Goal: Obtain resource: Download file/media

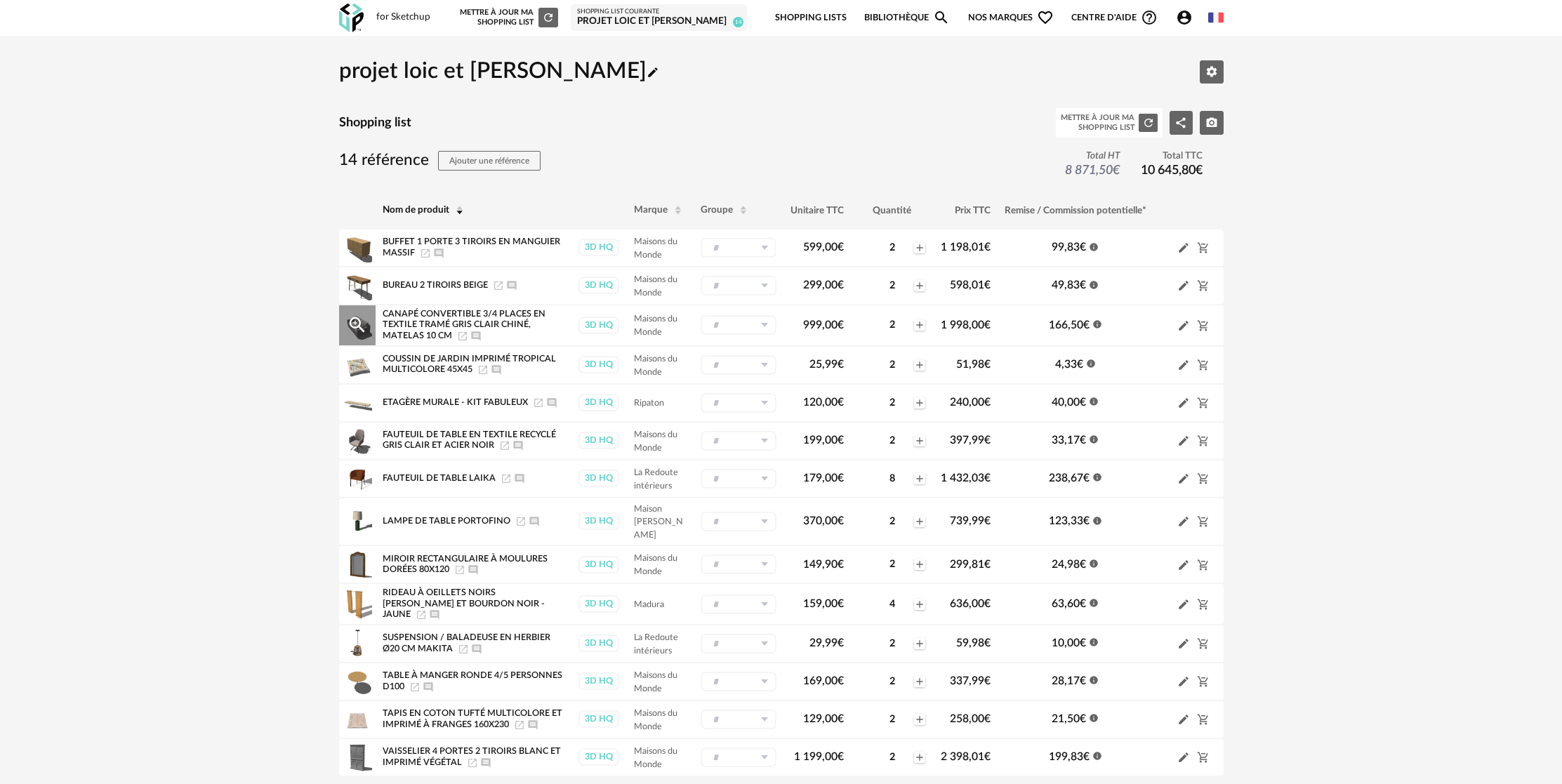
scroll to position [94, 0]
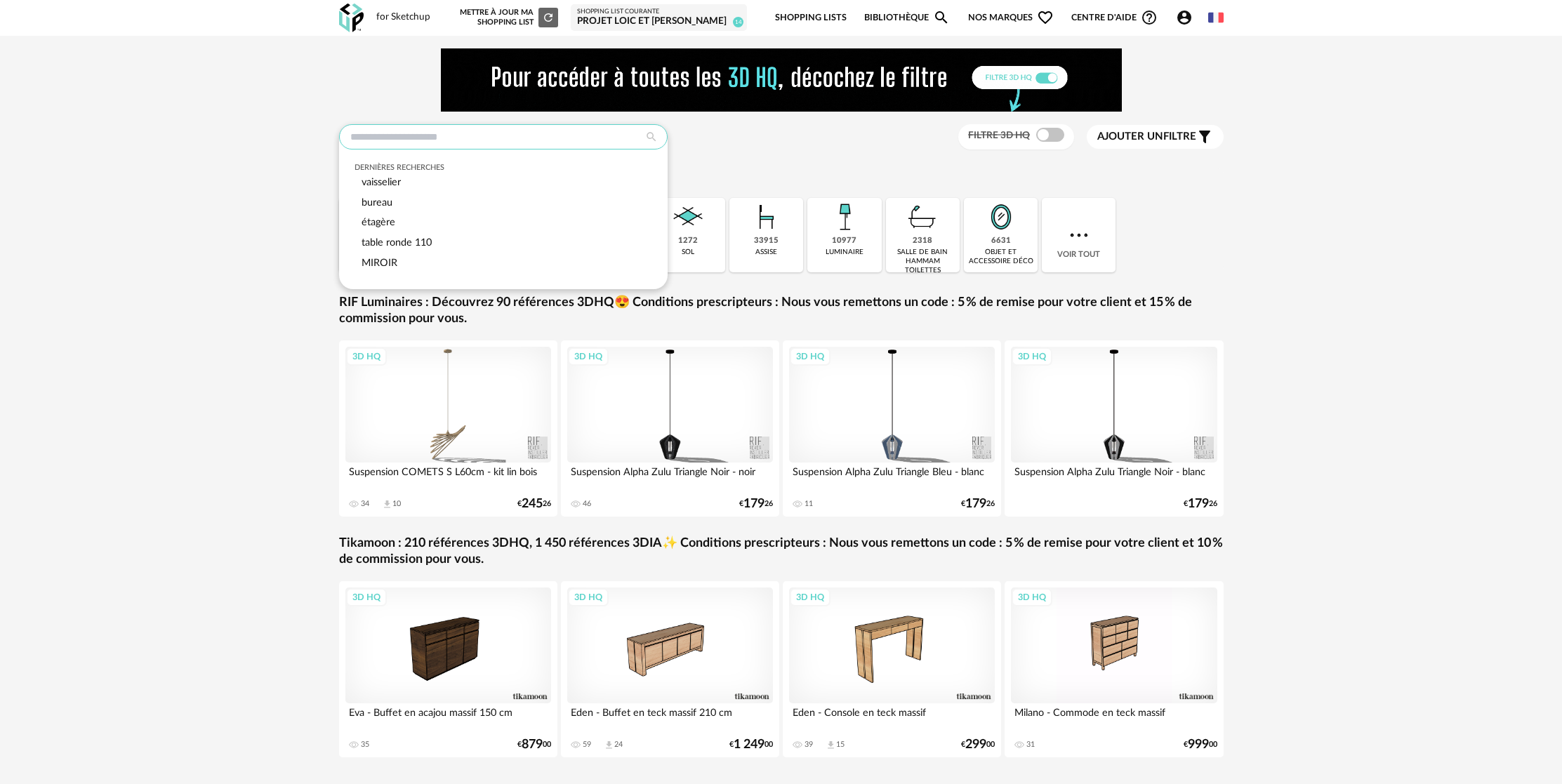
click at [402, 136] on input "text" at bounding box center [503, 137] width 328 height 25
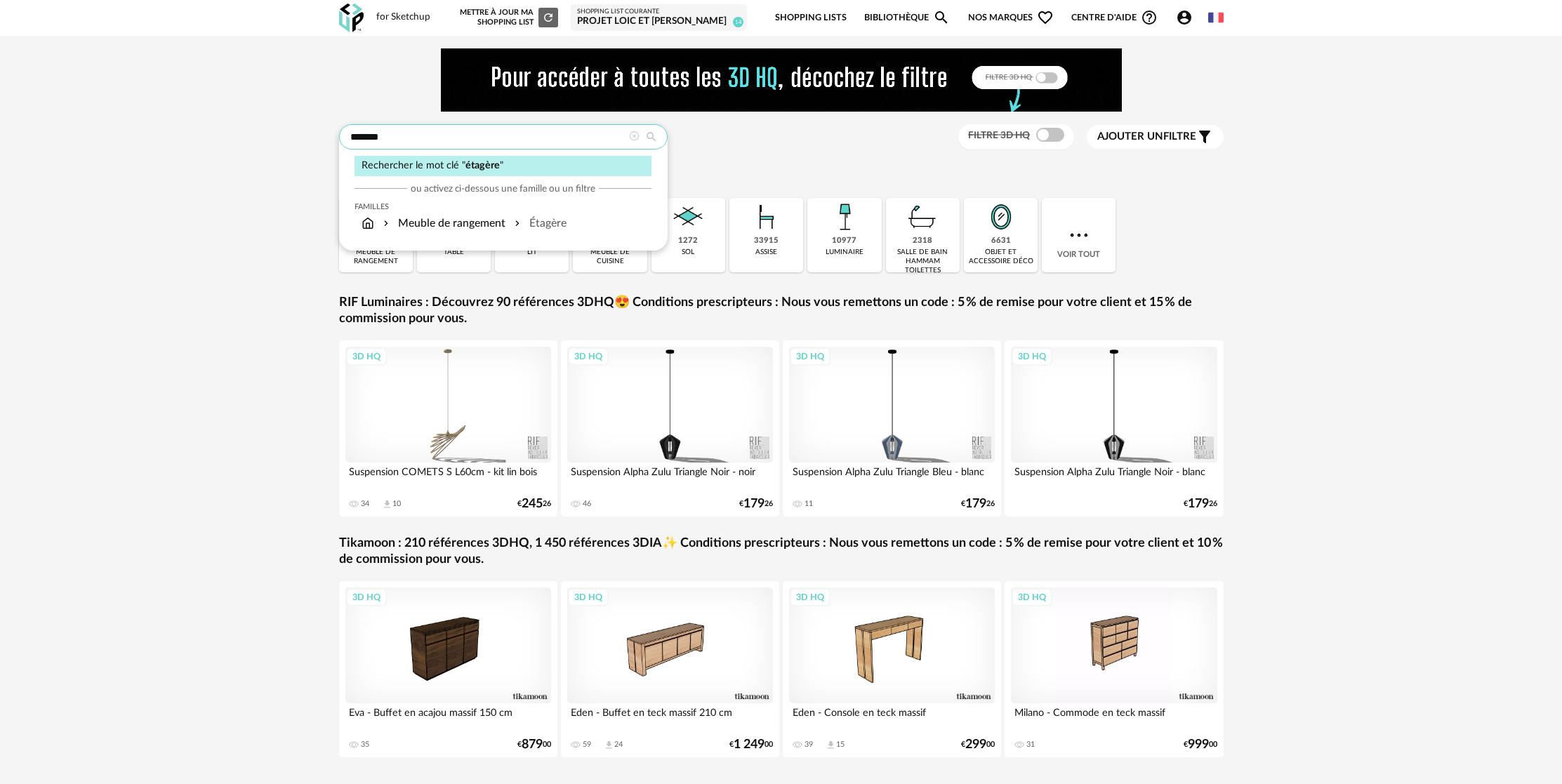
type input "*******"
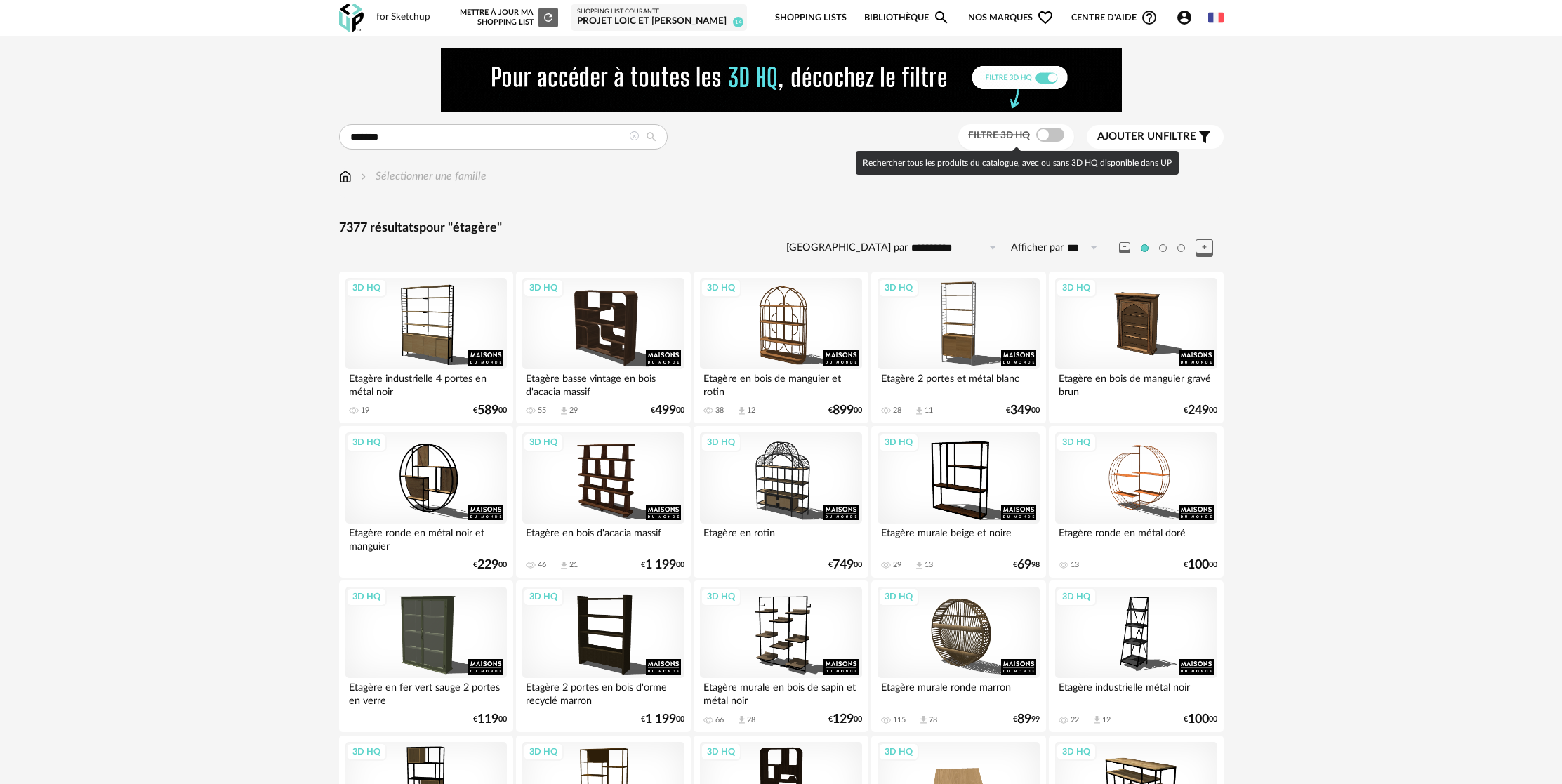
click at [1049, 136] on span at bounding box center [1050, 135] width 28 height 14
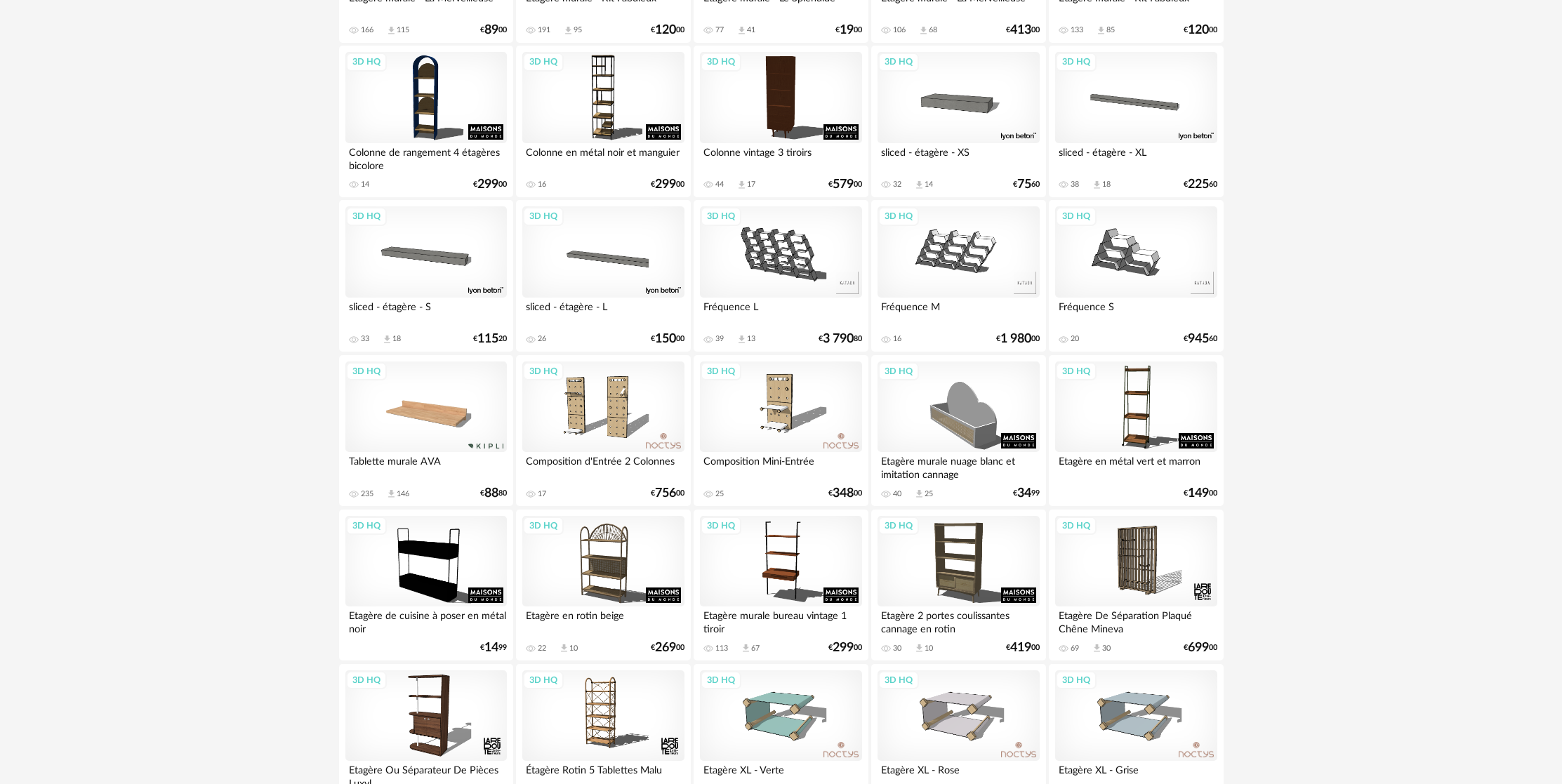
scroll to position [2120, 0]
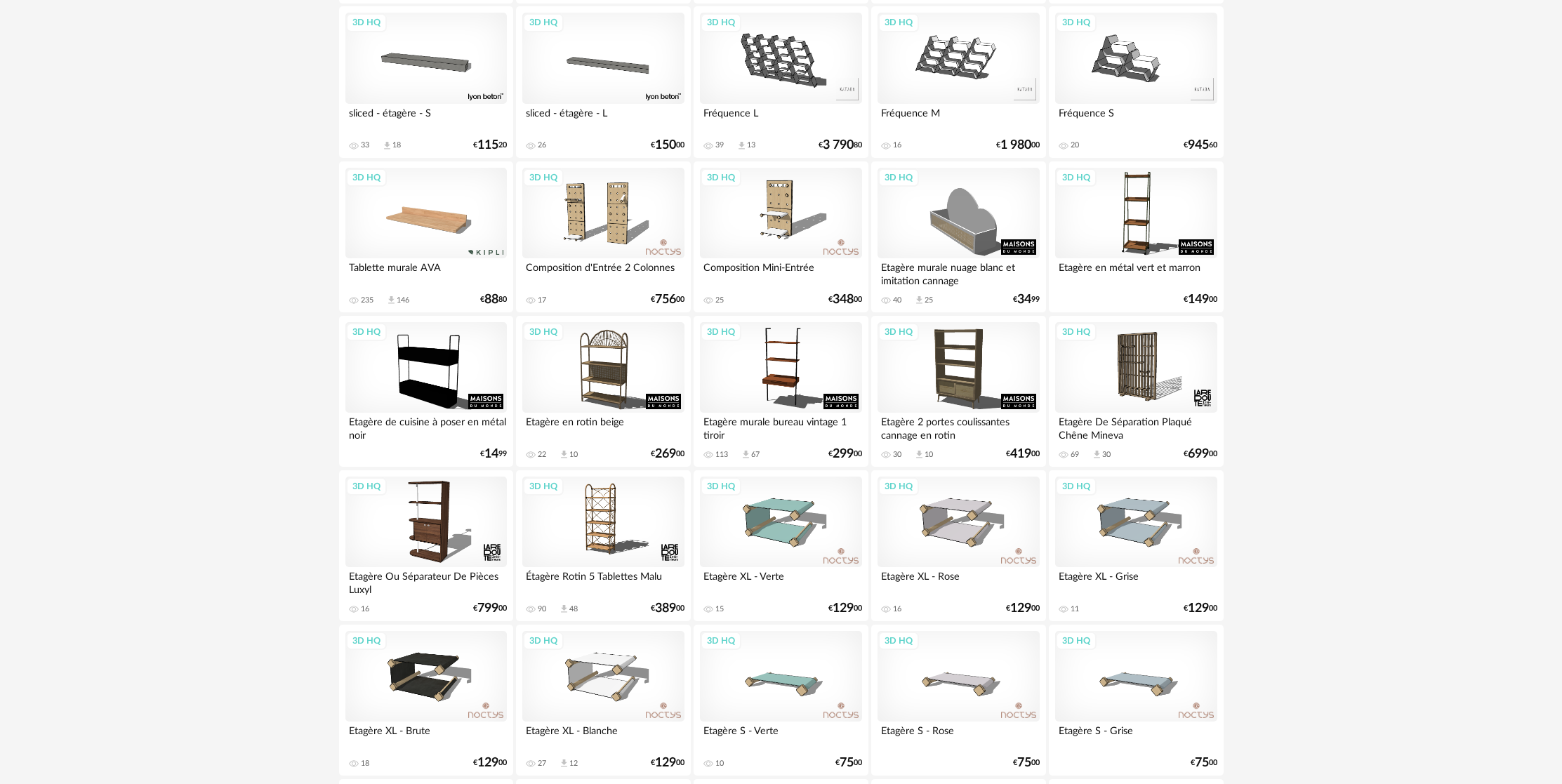
click at [790, 433] on div "Etagère murale bureau vintage 1 tiroir" at bounding box center [781, 426] width 162 height 28
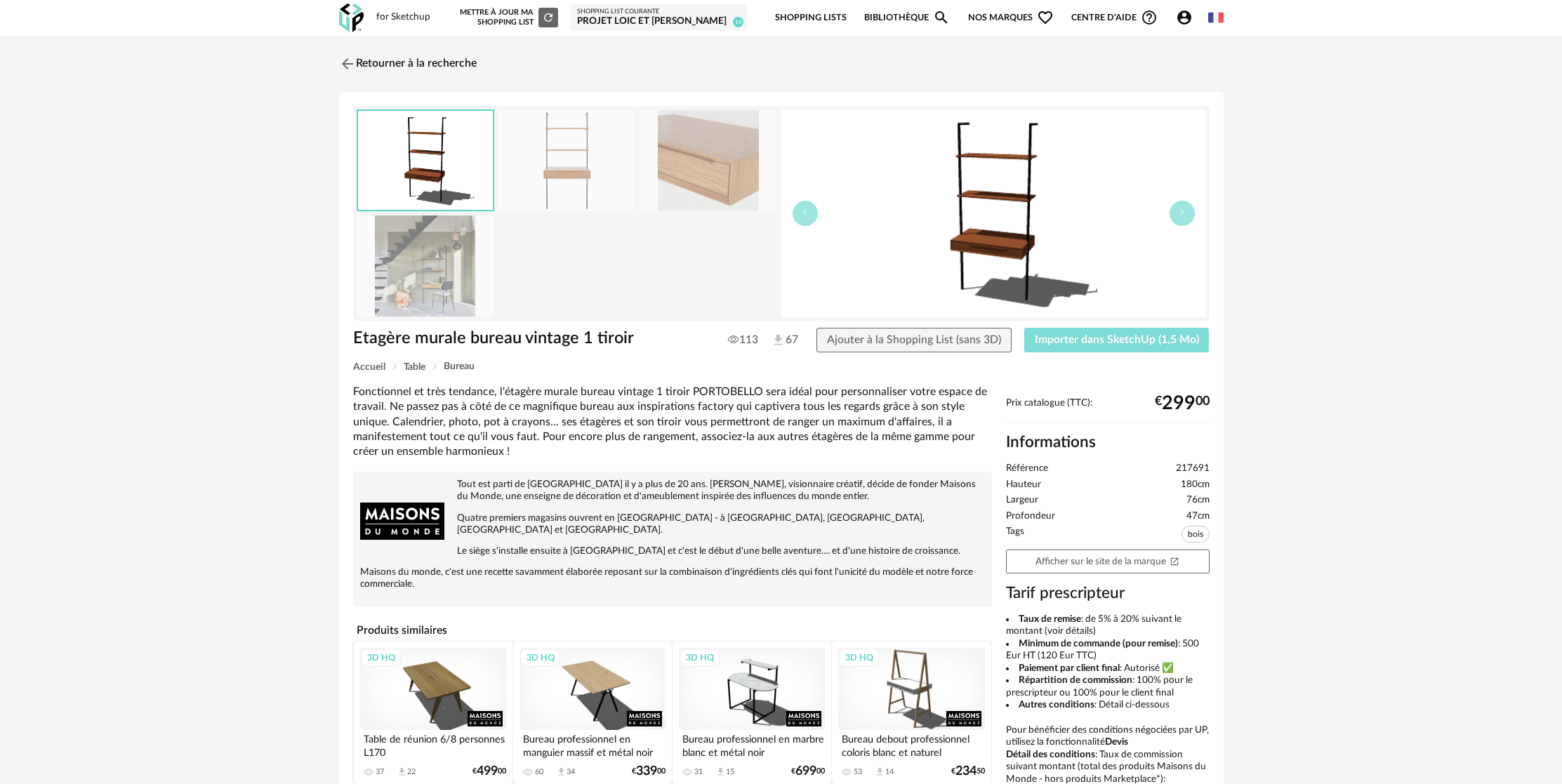
click at [1131, 343] on span "Importer dans SketchUp (1,5 Mo)" at bounding box center [1117, 340] width 165 height 11
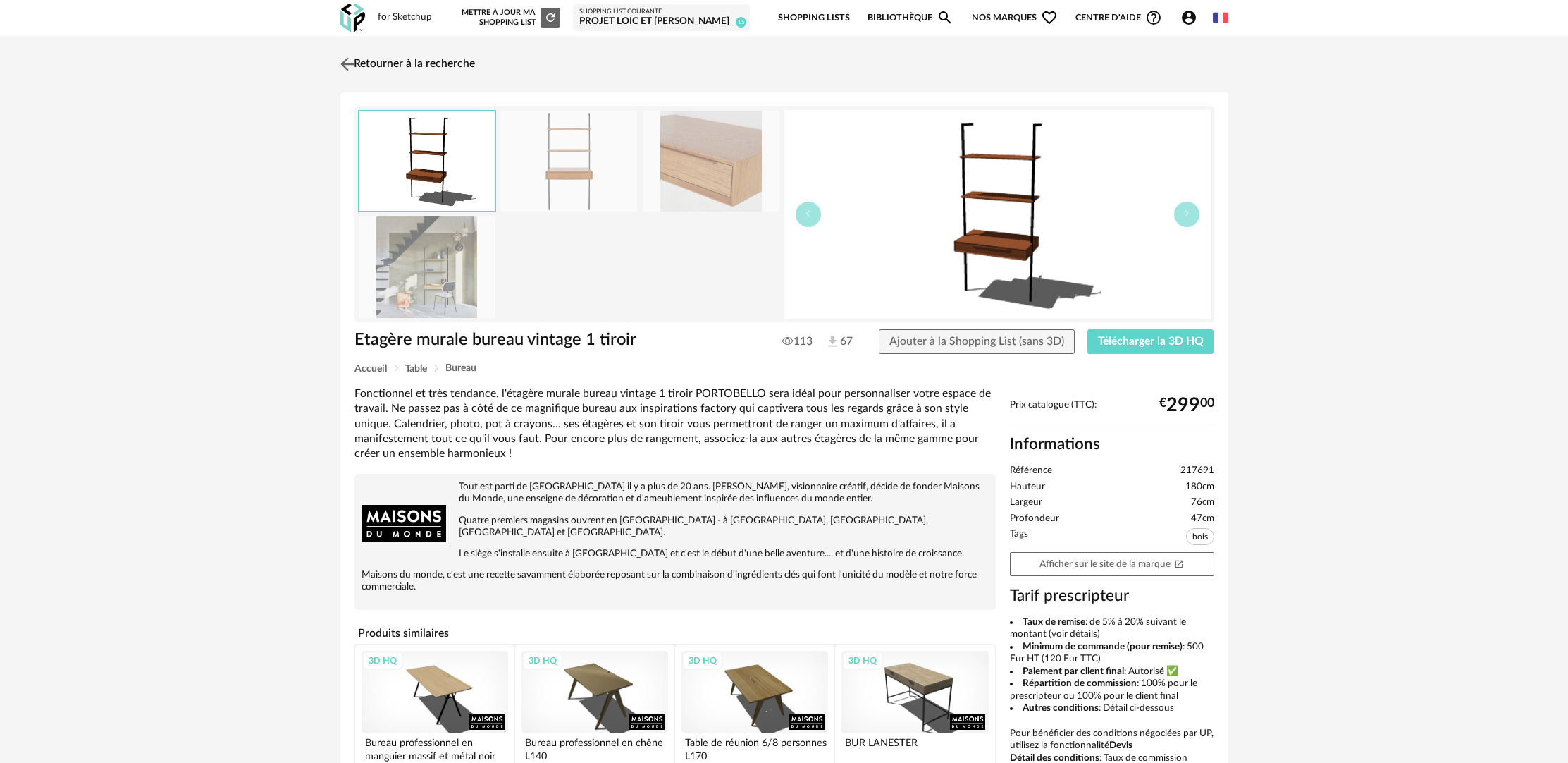
click at [423, 62] on link "Retourner à la recherche" at bounding box center [405, 64] width 138 height 31
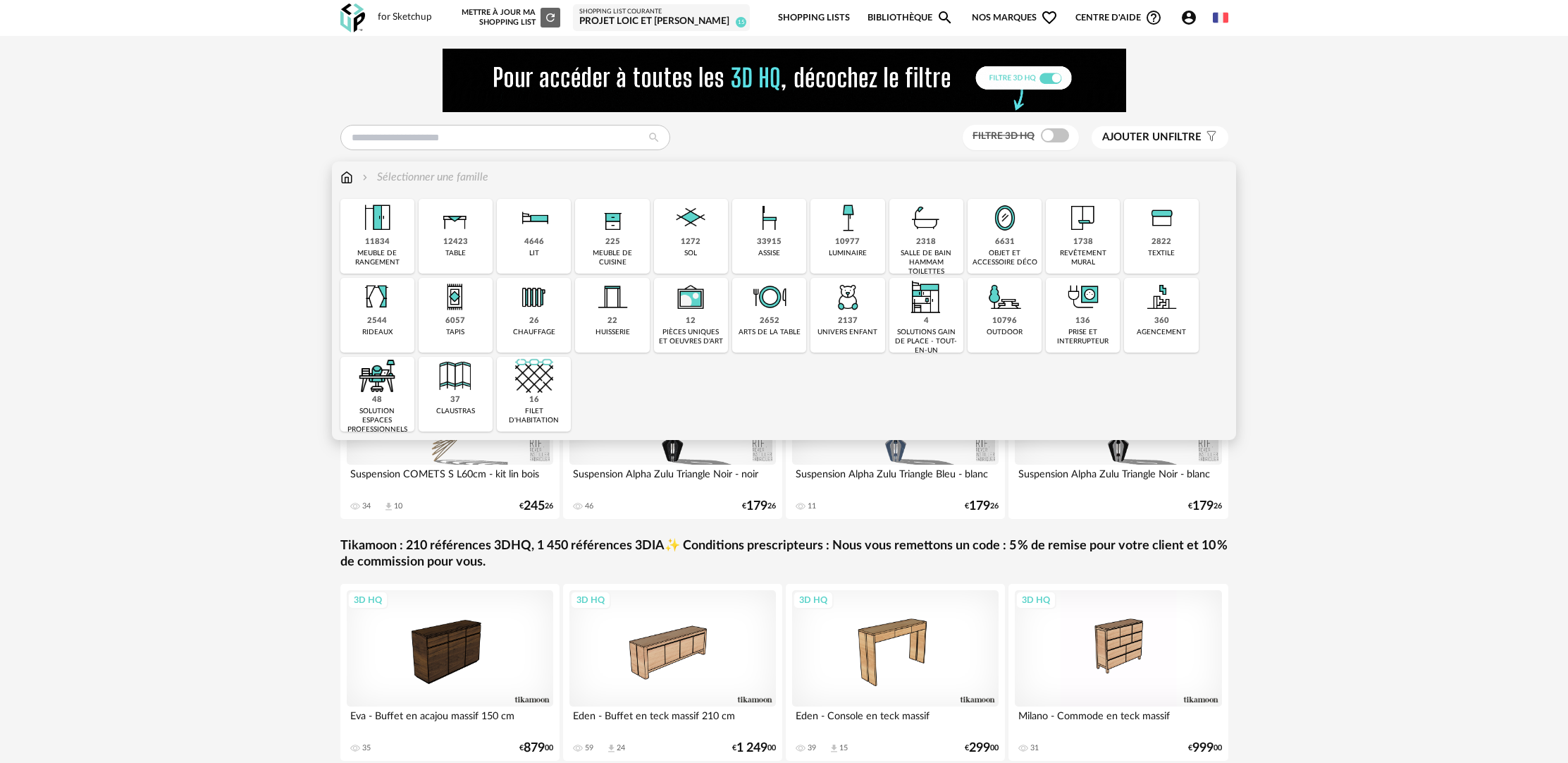
click at [1011, 271] on div "6631 objet et accessoire déco" at bounding box center [1005, 236] width 74 height 75
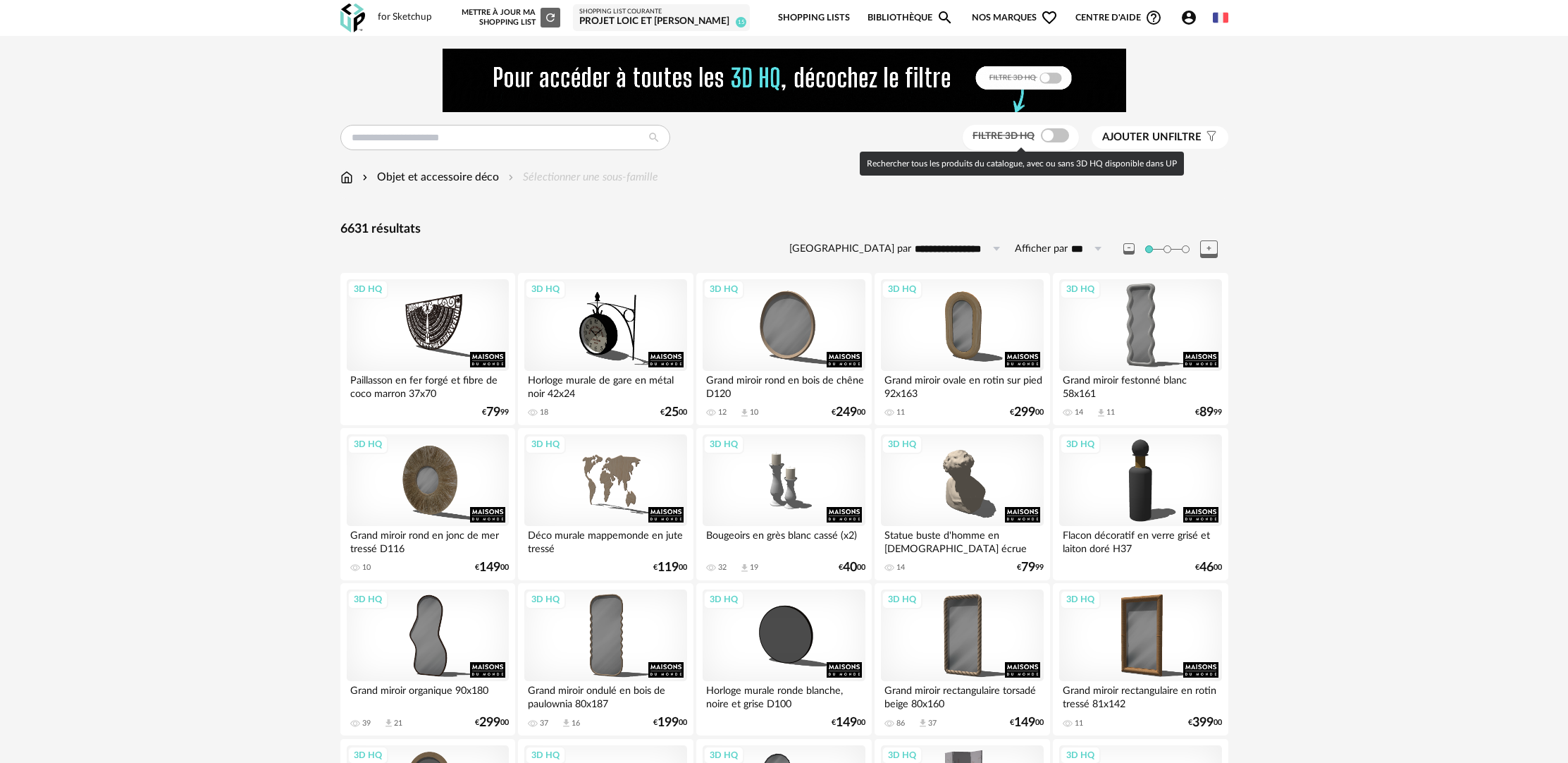
click at [1060, 135] on span at bounding box center [1054, 135] width 28 height 14
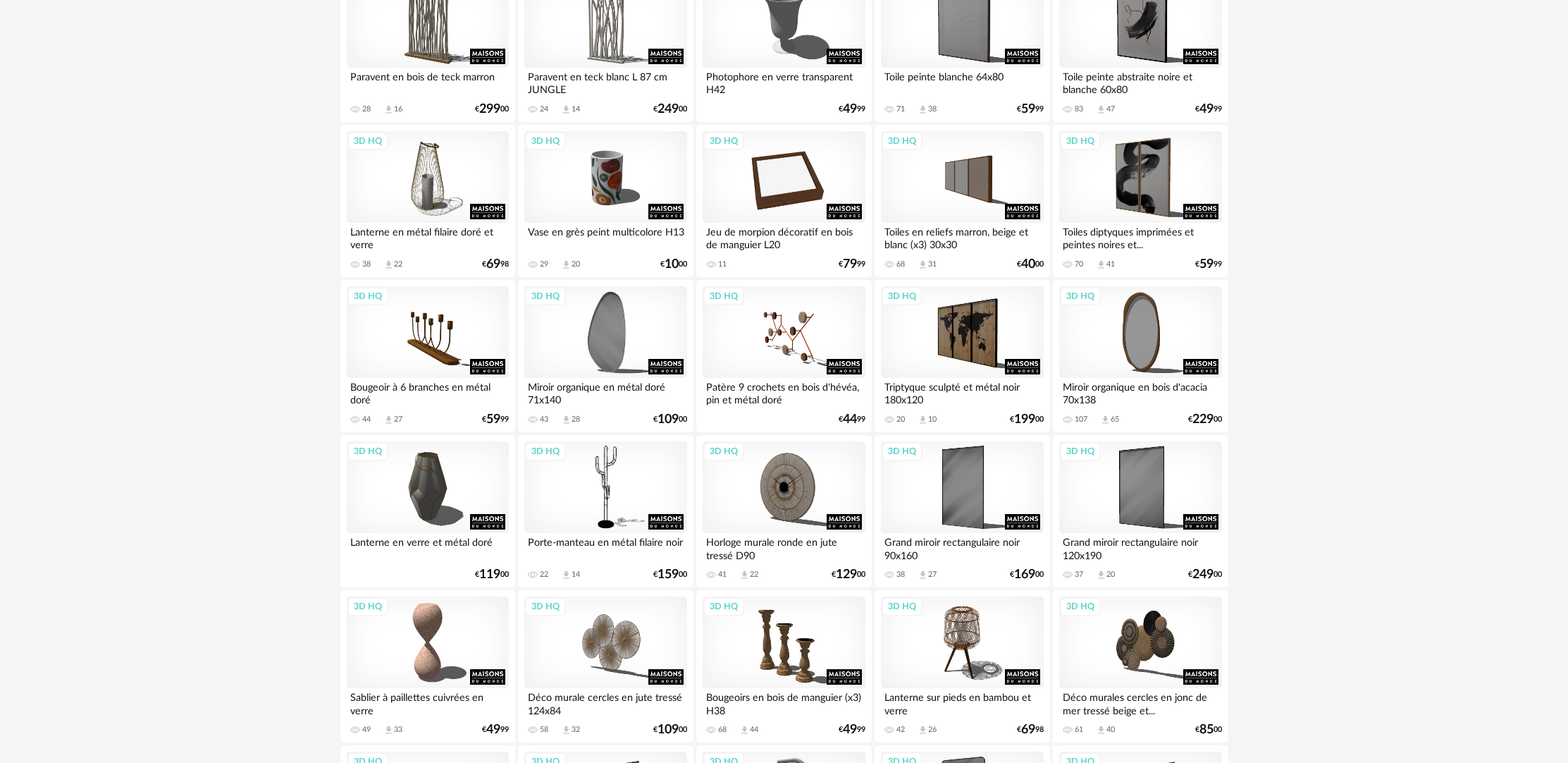
scroll to position [1439, 0]
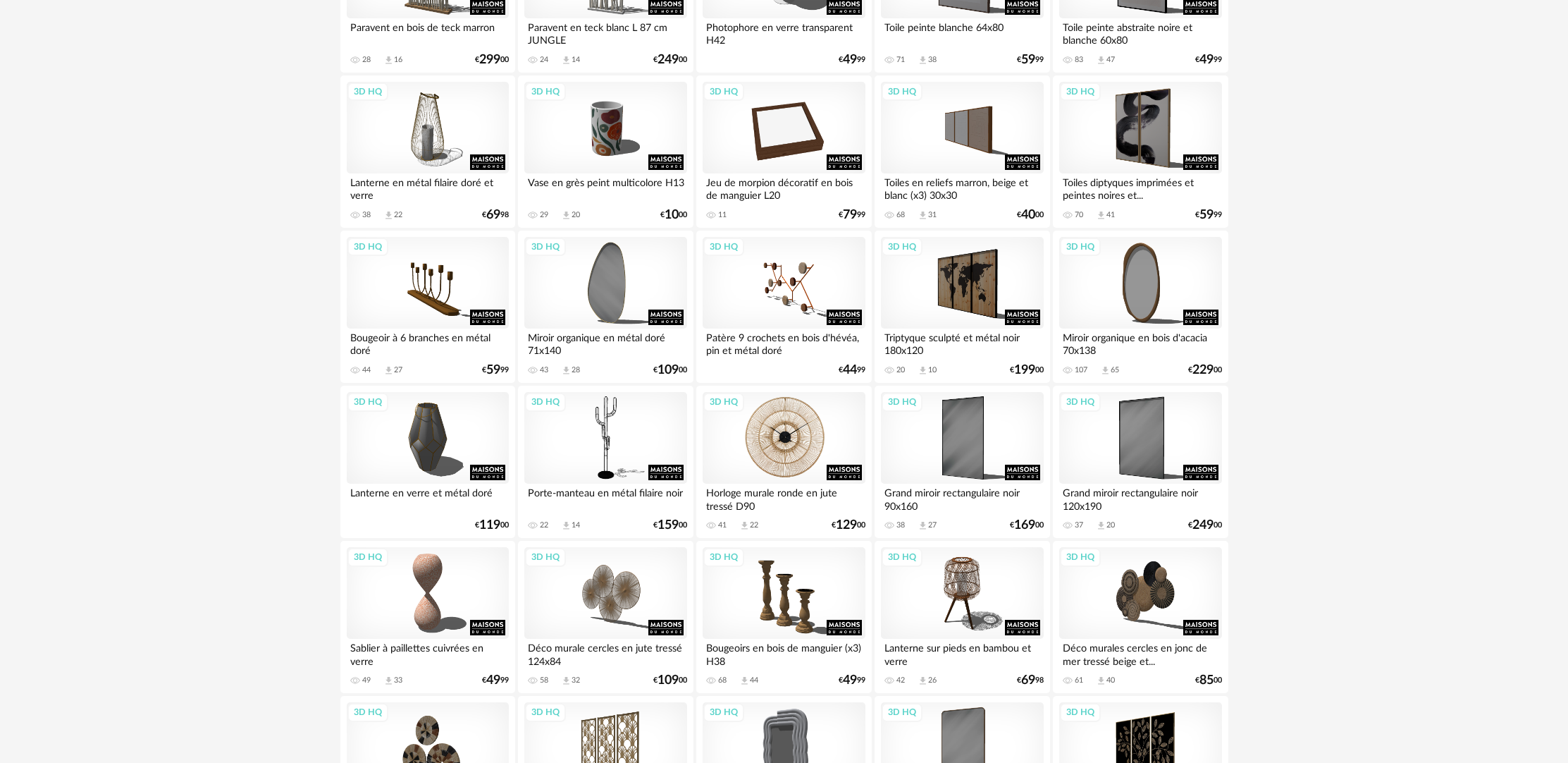
click at [796, 465] on div "3D HQ" at bounding box center [784, 438] width 162 height 92
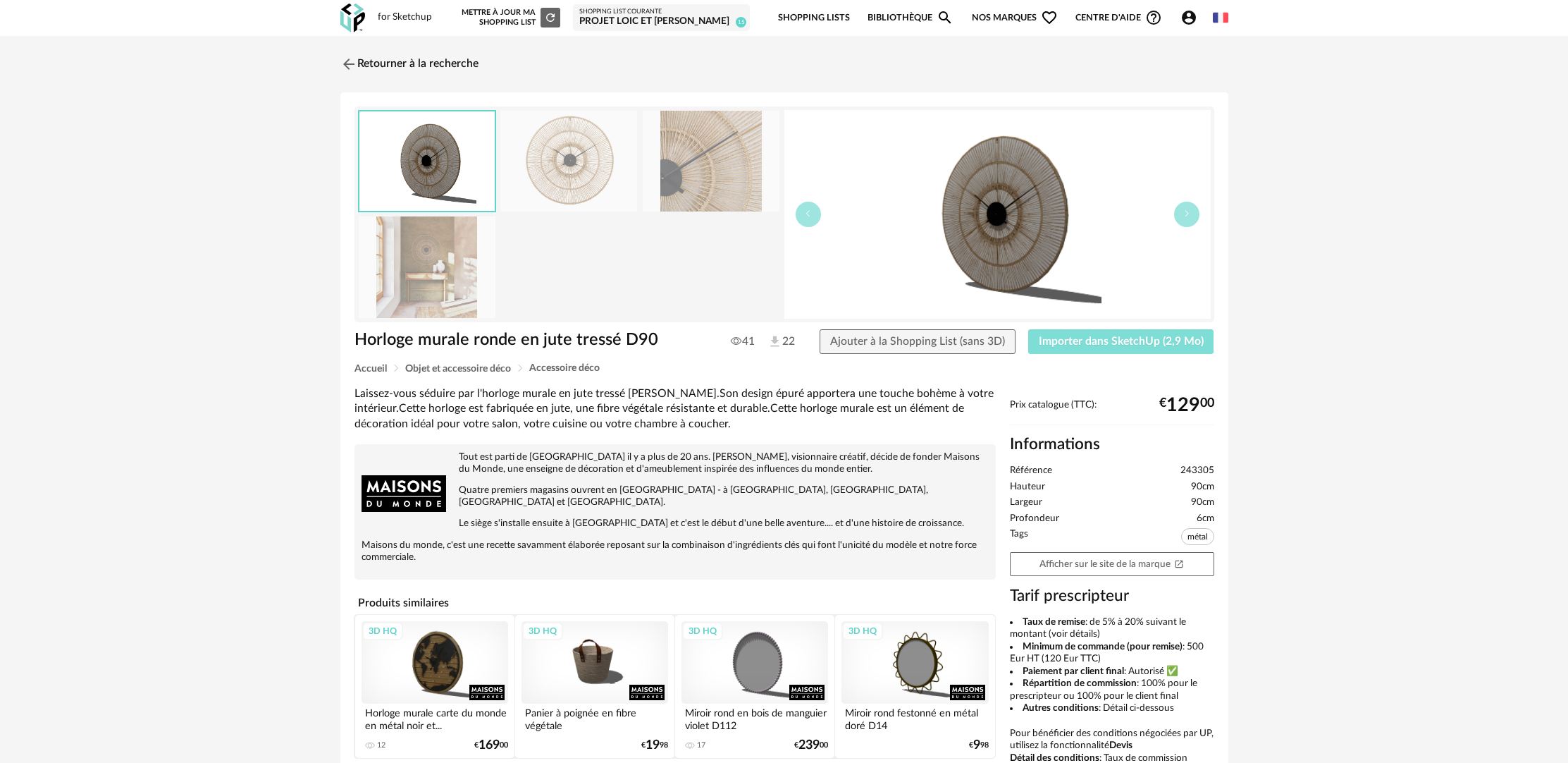
click at [1146, 345] on span "Importer dans SketchUp (2,9 Mo)" at bounding box center [1121, 341] width 165 height 11
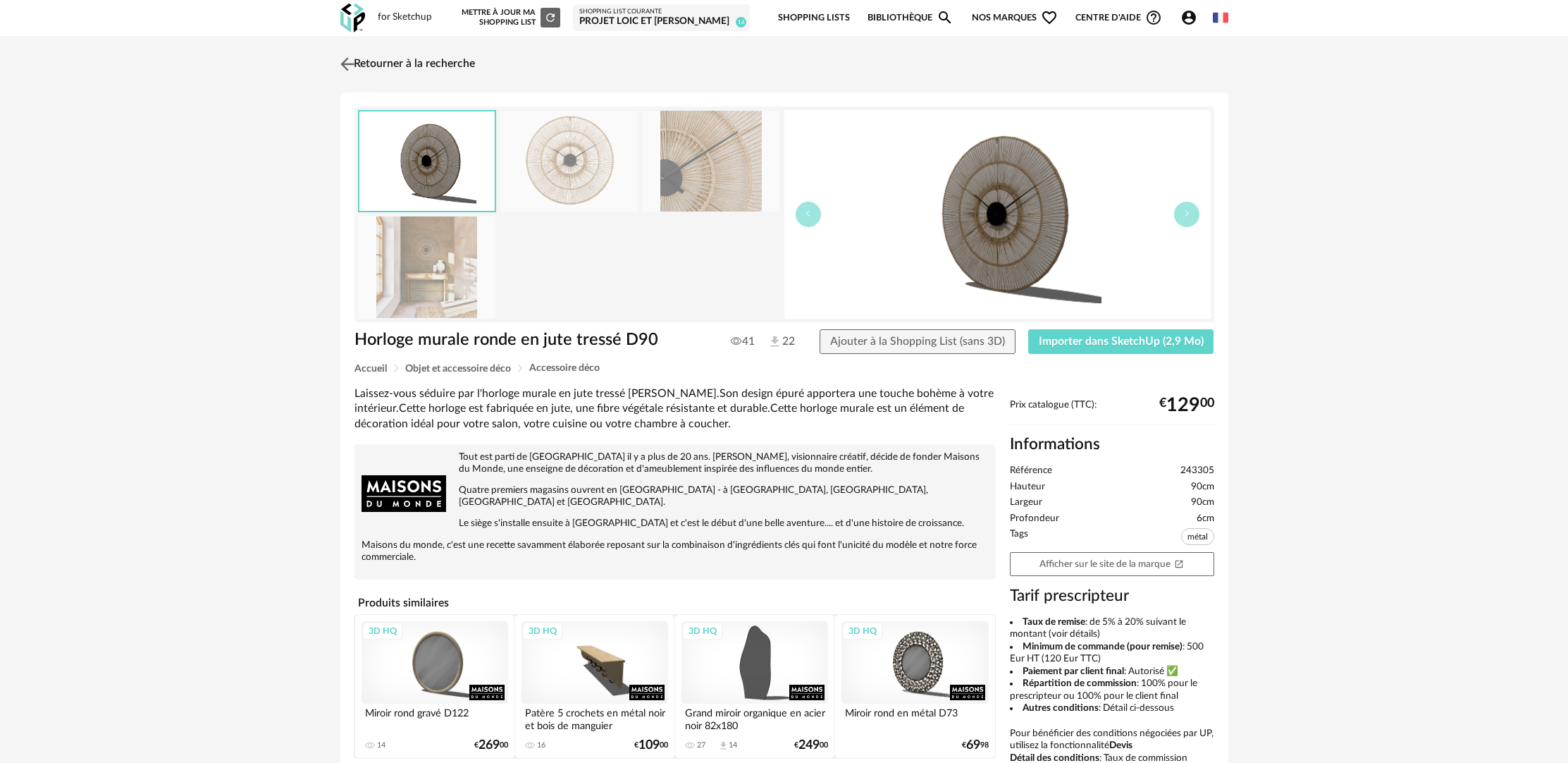
click at [466, 60] on link "Retourner à la recherche" at bounding box center [405, 64] width 138 height 31
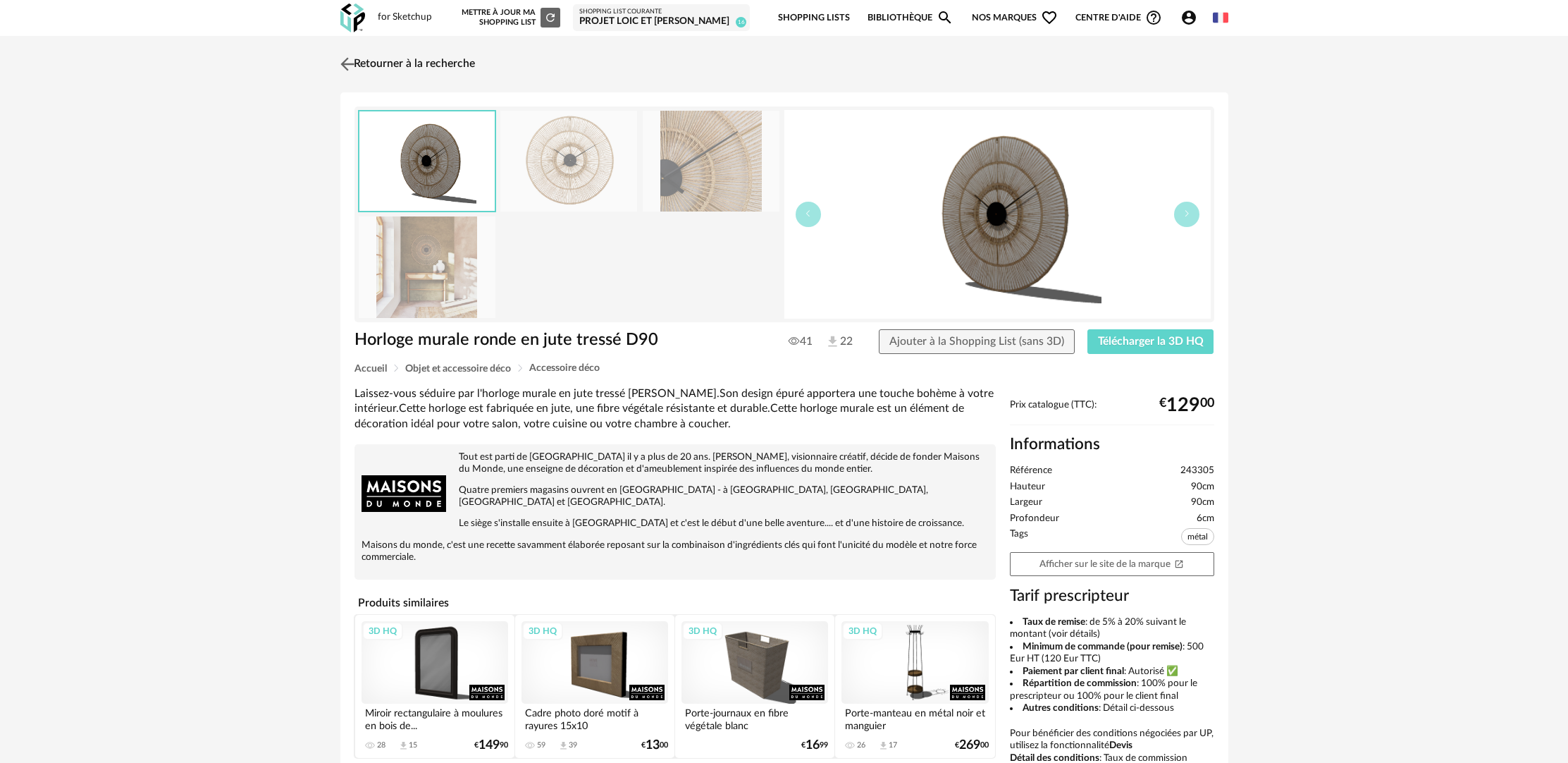
click at [464, 63] on link "Retourner à la recherche" at bounding box center [405, 64] width 138 height 31
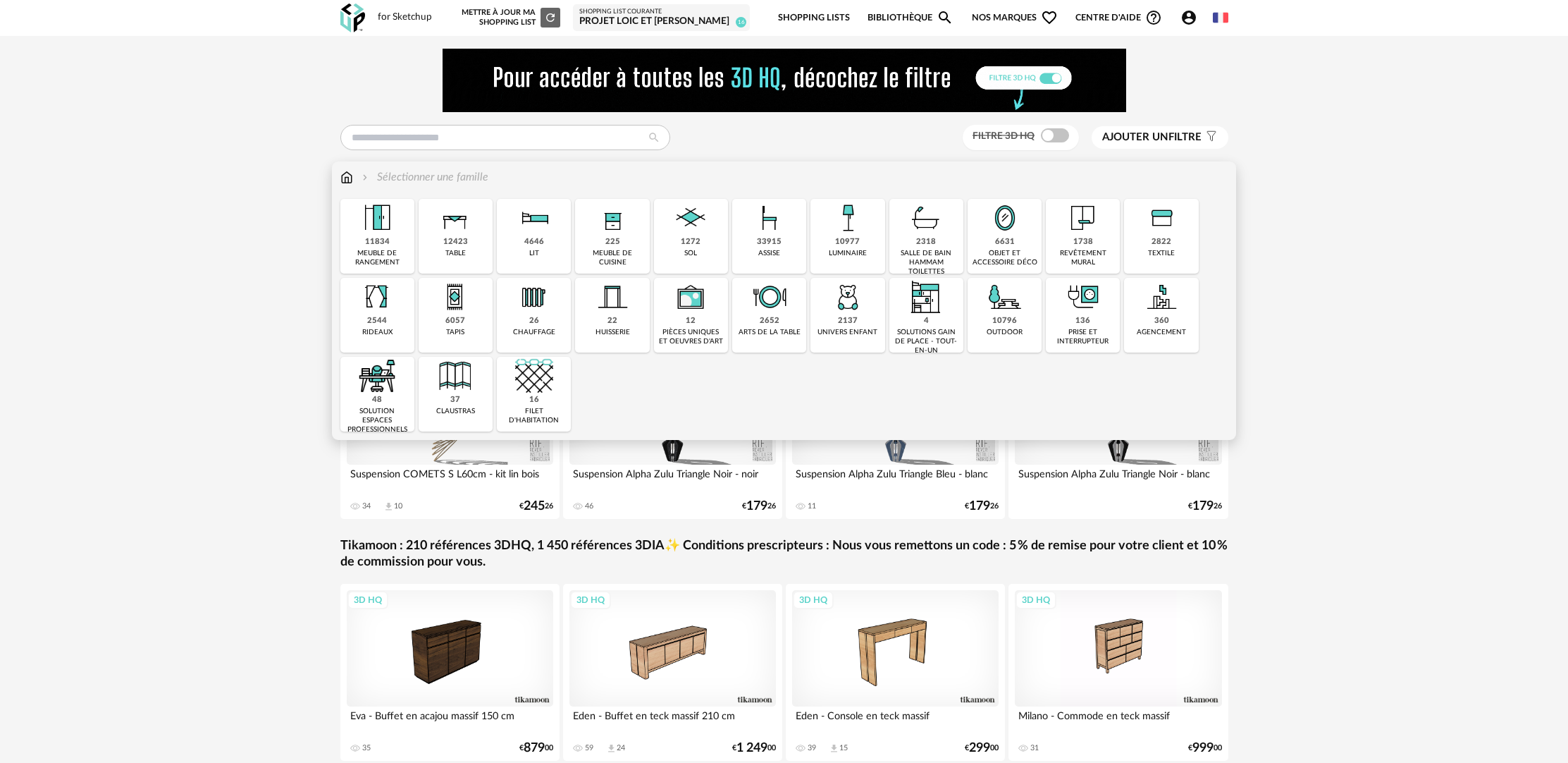
click at [776, 239] on div "33915" at bounding box center [769, 242] width 24 height 11
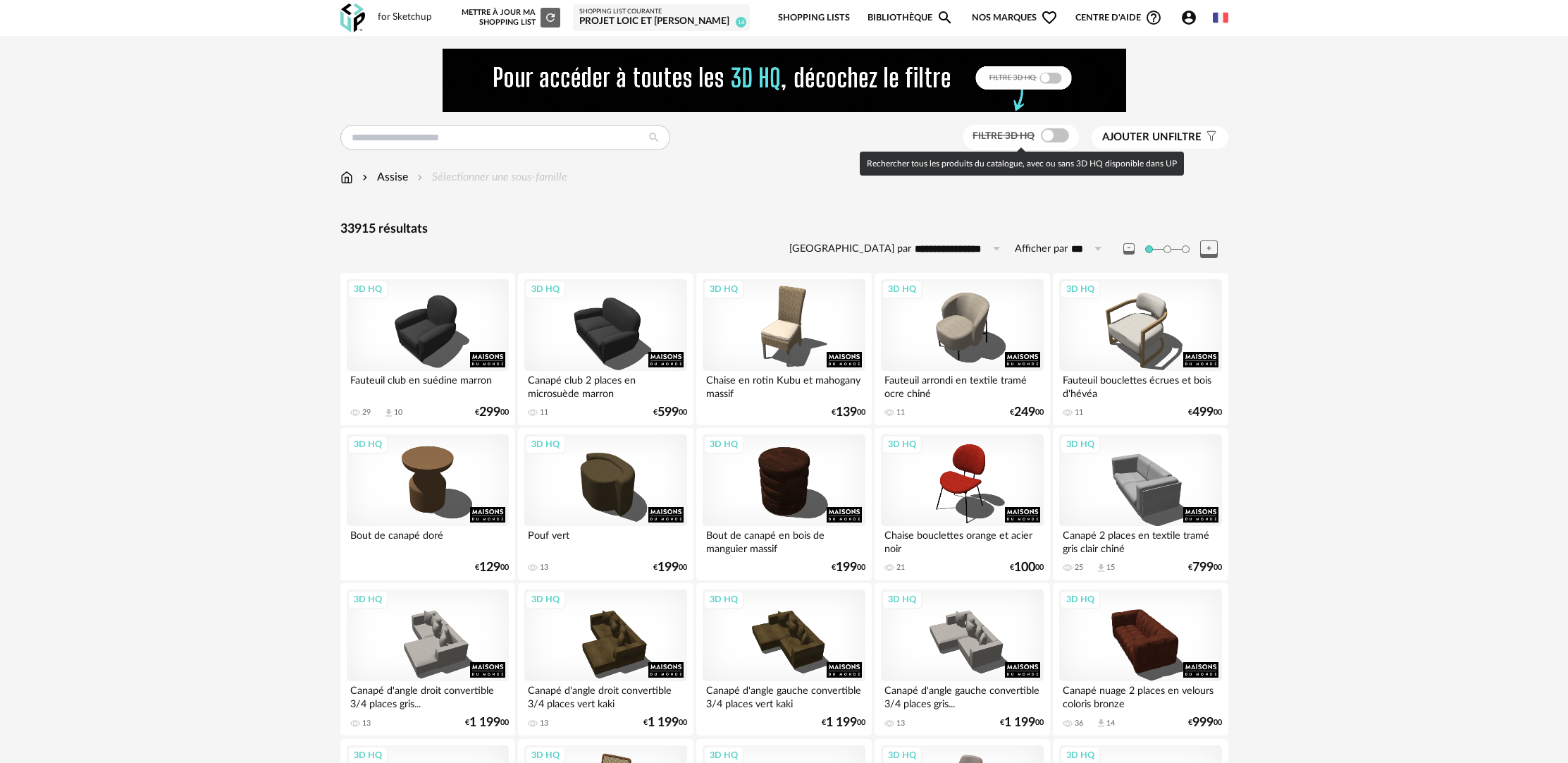
click at [1053, 137] on span at bounding box center [1054, 135] width 28 height 14
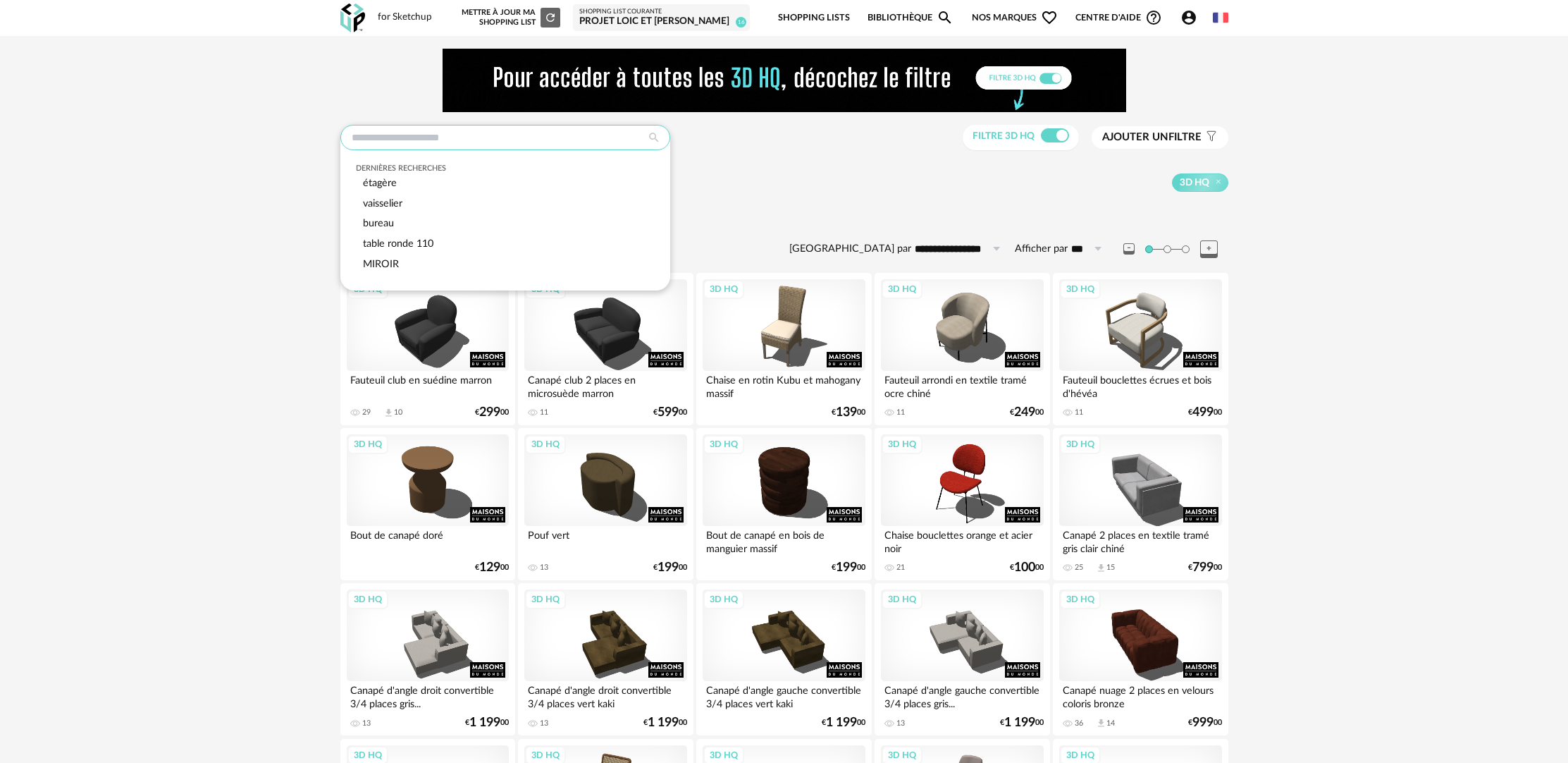
click at [453, 135] on input "text" at bounding box center [505, 137] width 329 height 25
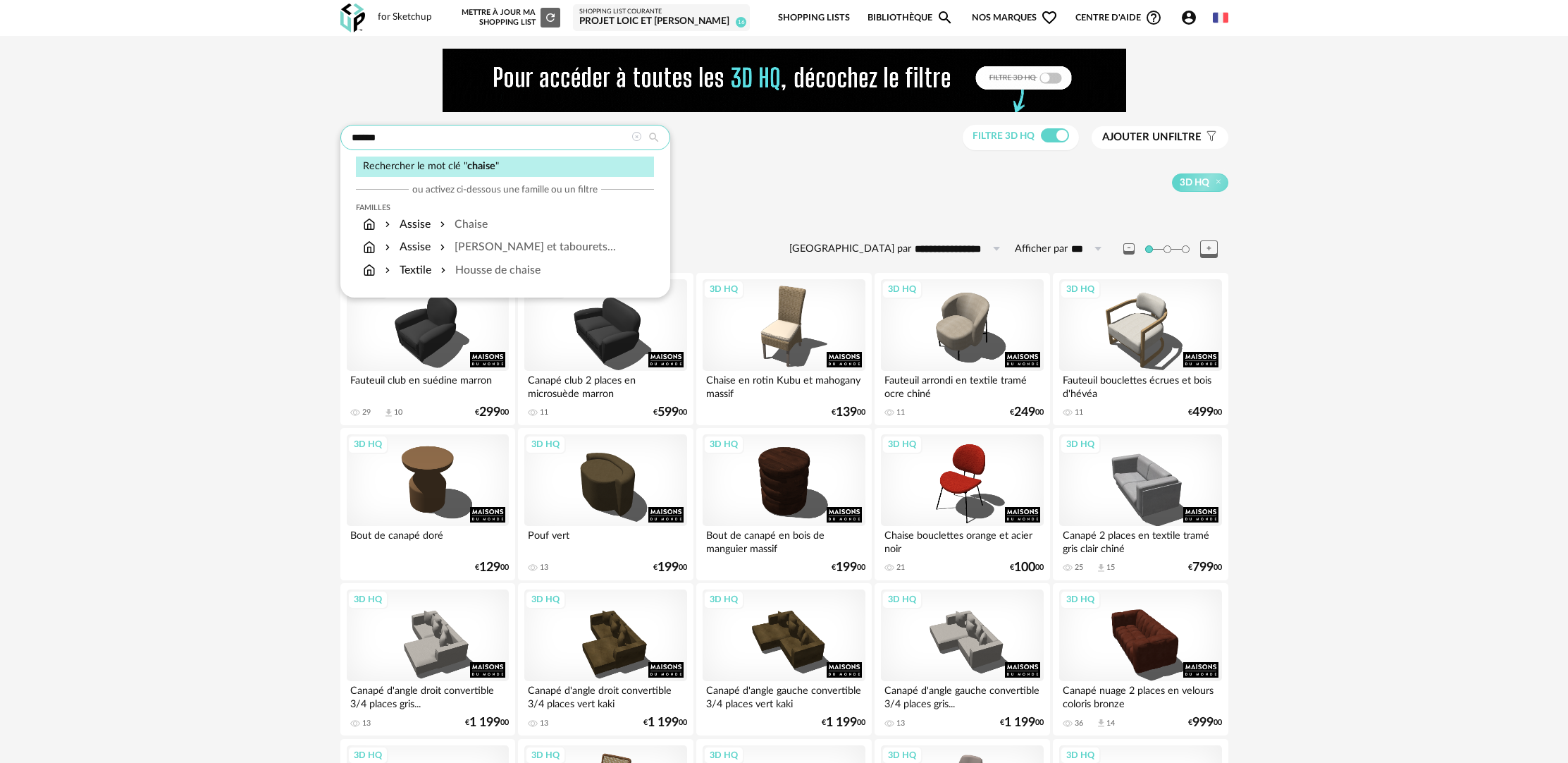
type input "******"
type input "**********"
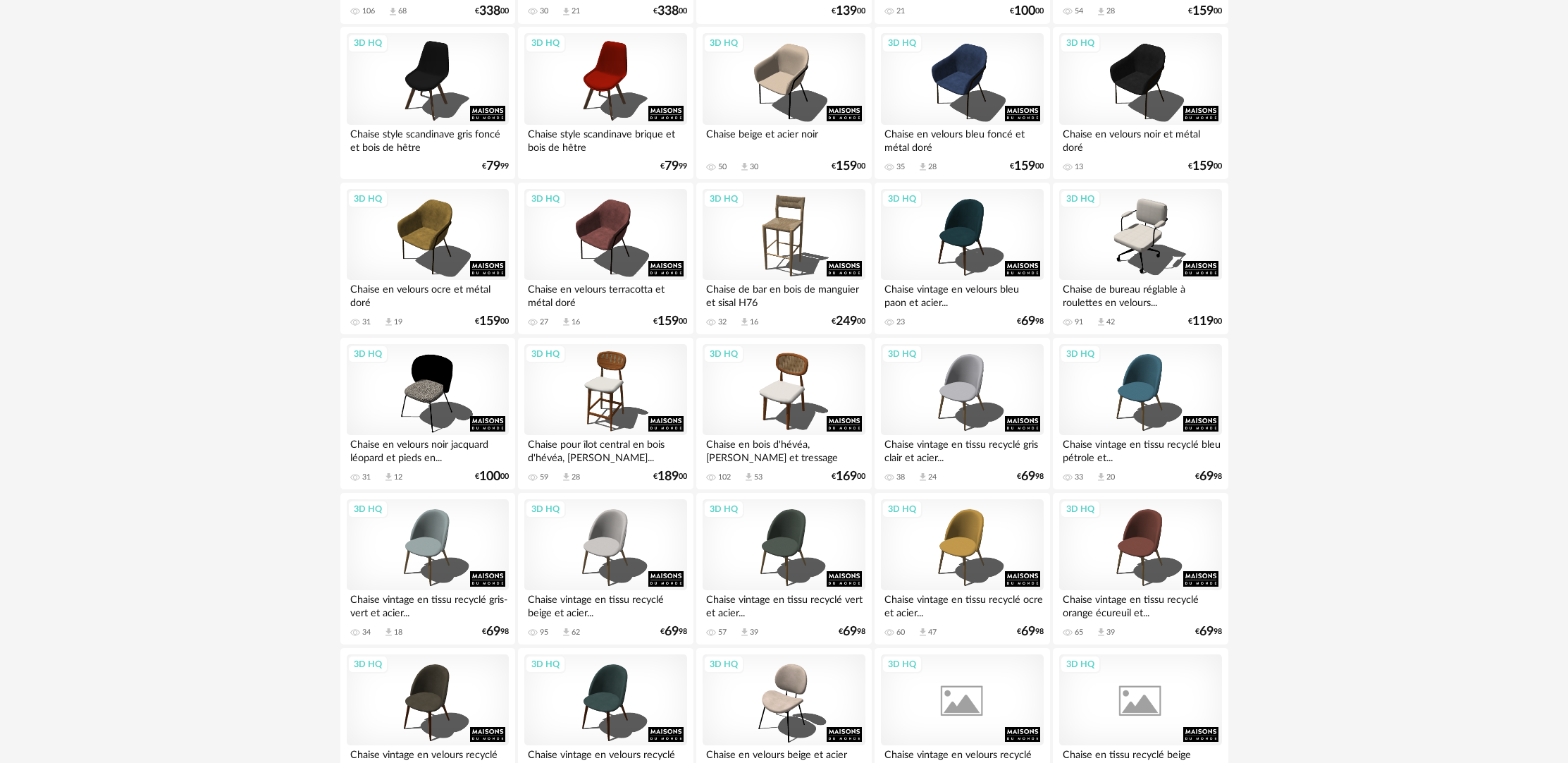
scroll to position [556, 0]
click at [1124, 514] on div "3D HQ" at bounding box center [1141, 545] width 162 height 92
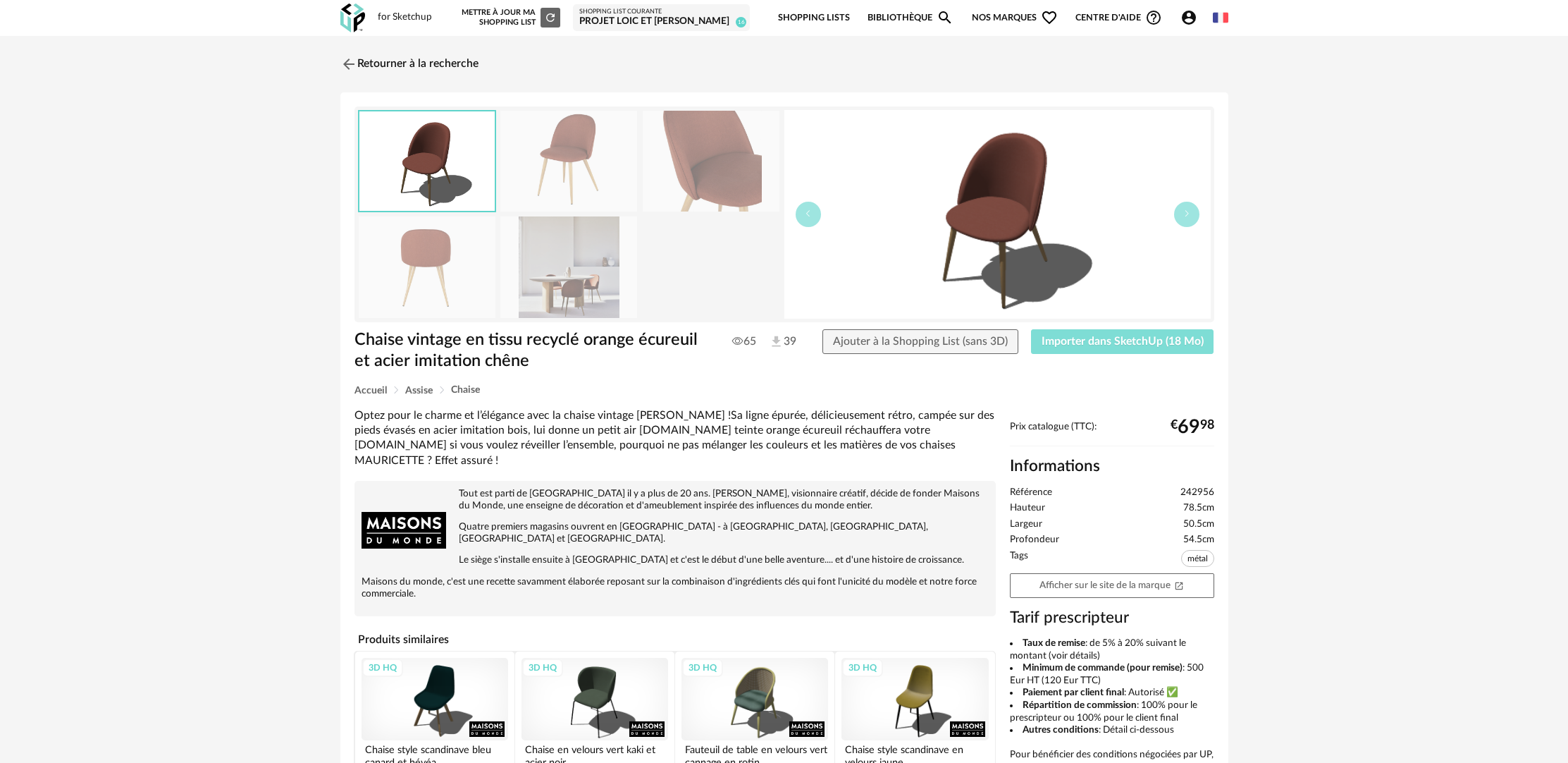
click at [1133, 349] on button "Importer dans SketchUp (18 Mo)" at bounding box center [1122, 342] width 183 height 25
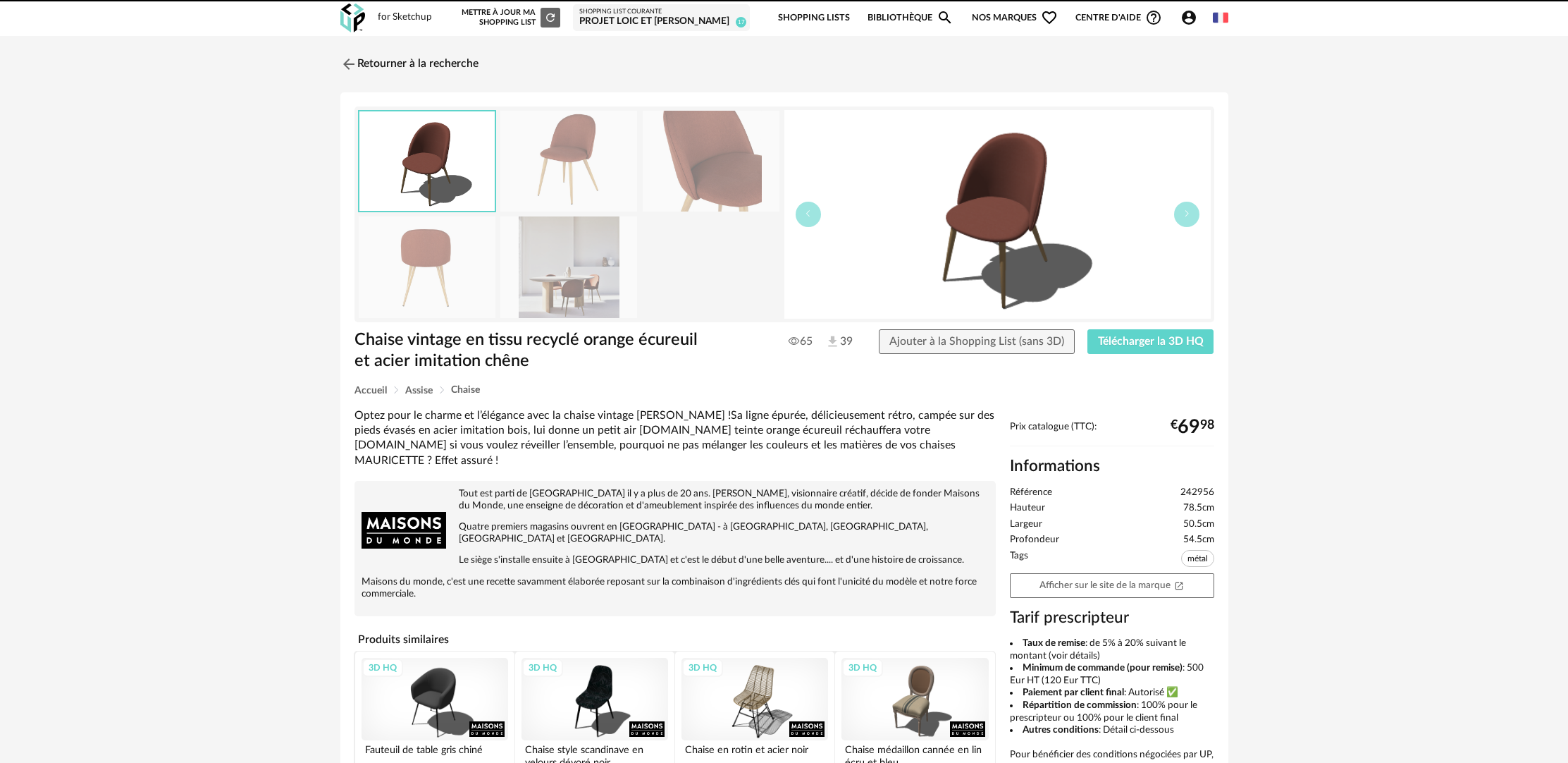
click at [389, 59] on link "Retourner à la recherche" at bounding box center [409, 64] width 138 height 31
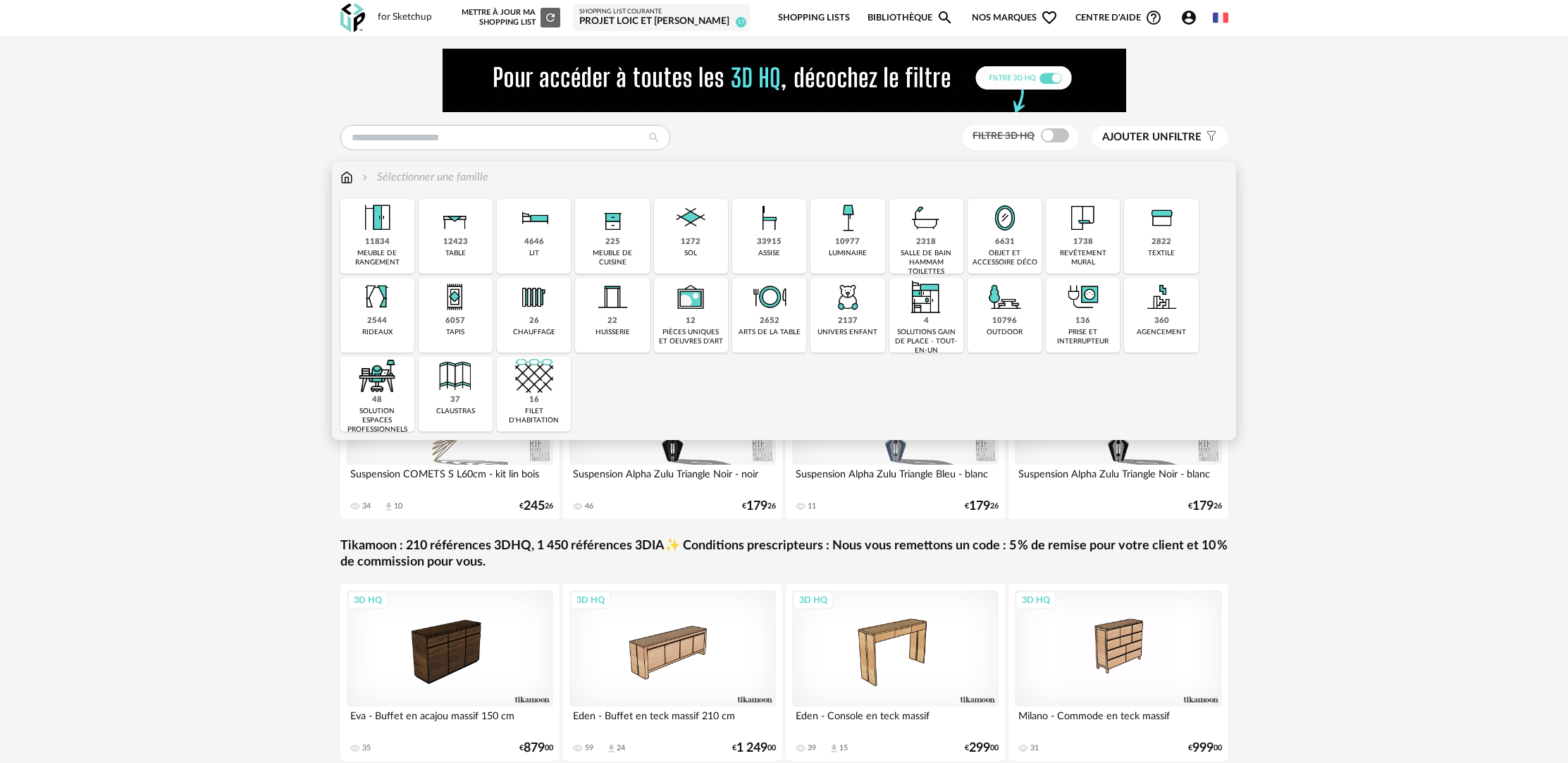
click at [789, 253] on div "33915 assise" at bounding box center [769, 236] width 74 height 75
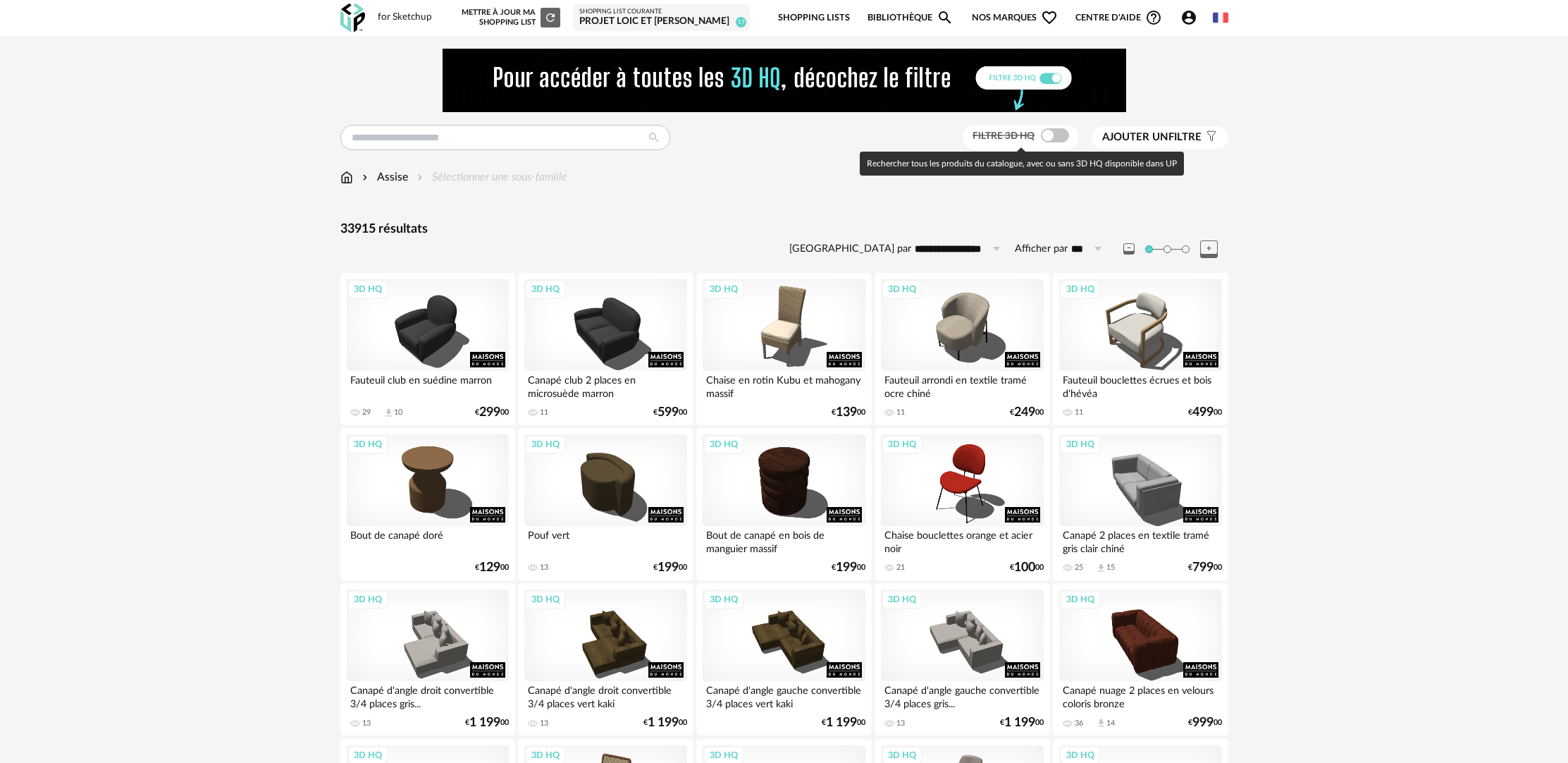
click at [1057, 135] on span at bounding box center [1054, 135] width 28 height 14
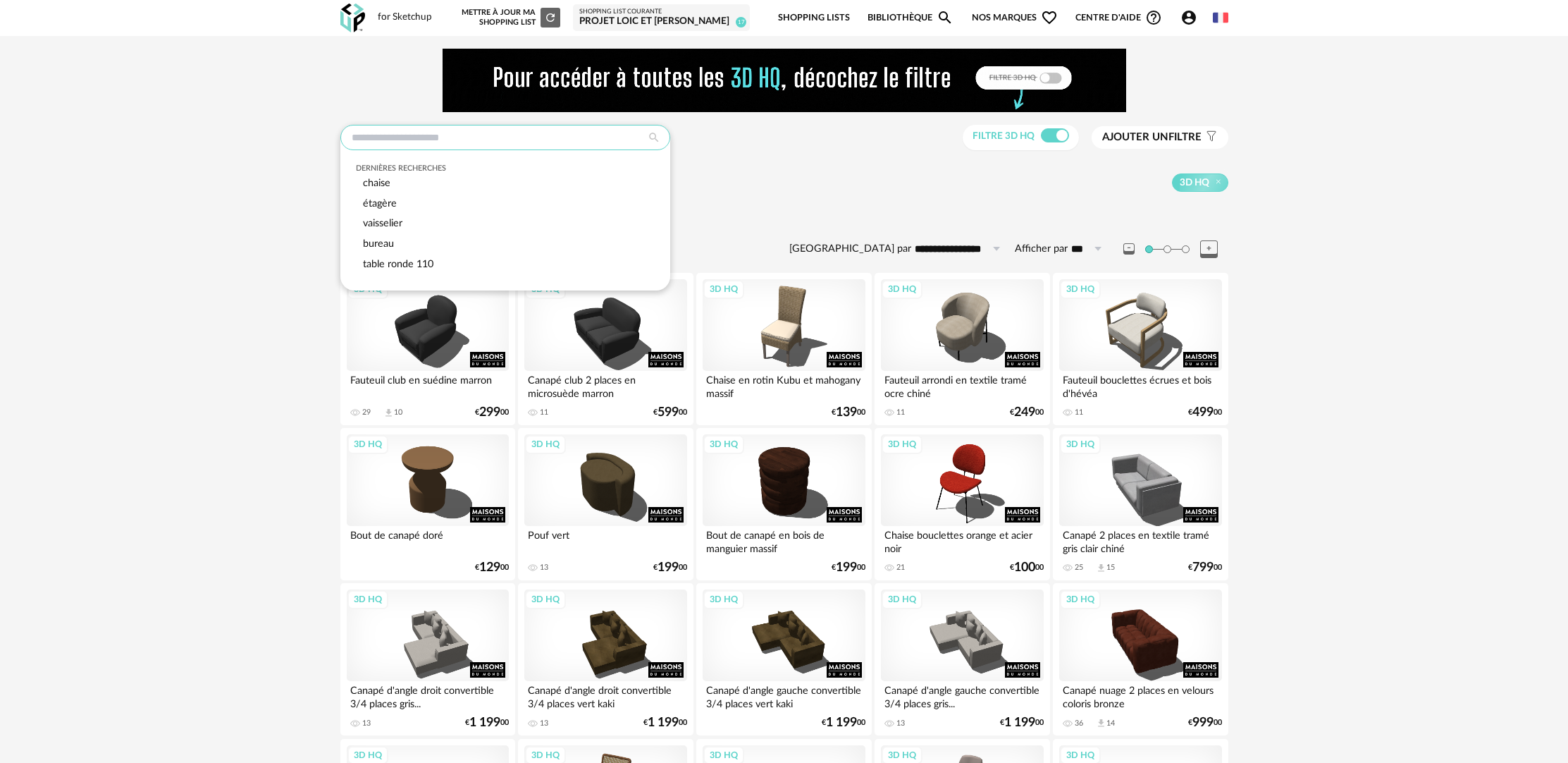
click at [484, 136] on input "text" at bounding box center [505, 137] width 329 height 25
click at [457, 188] on div "chaise" at bounding box center [505, 183] width 298 height 21
type input "******"
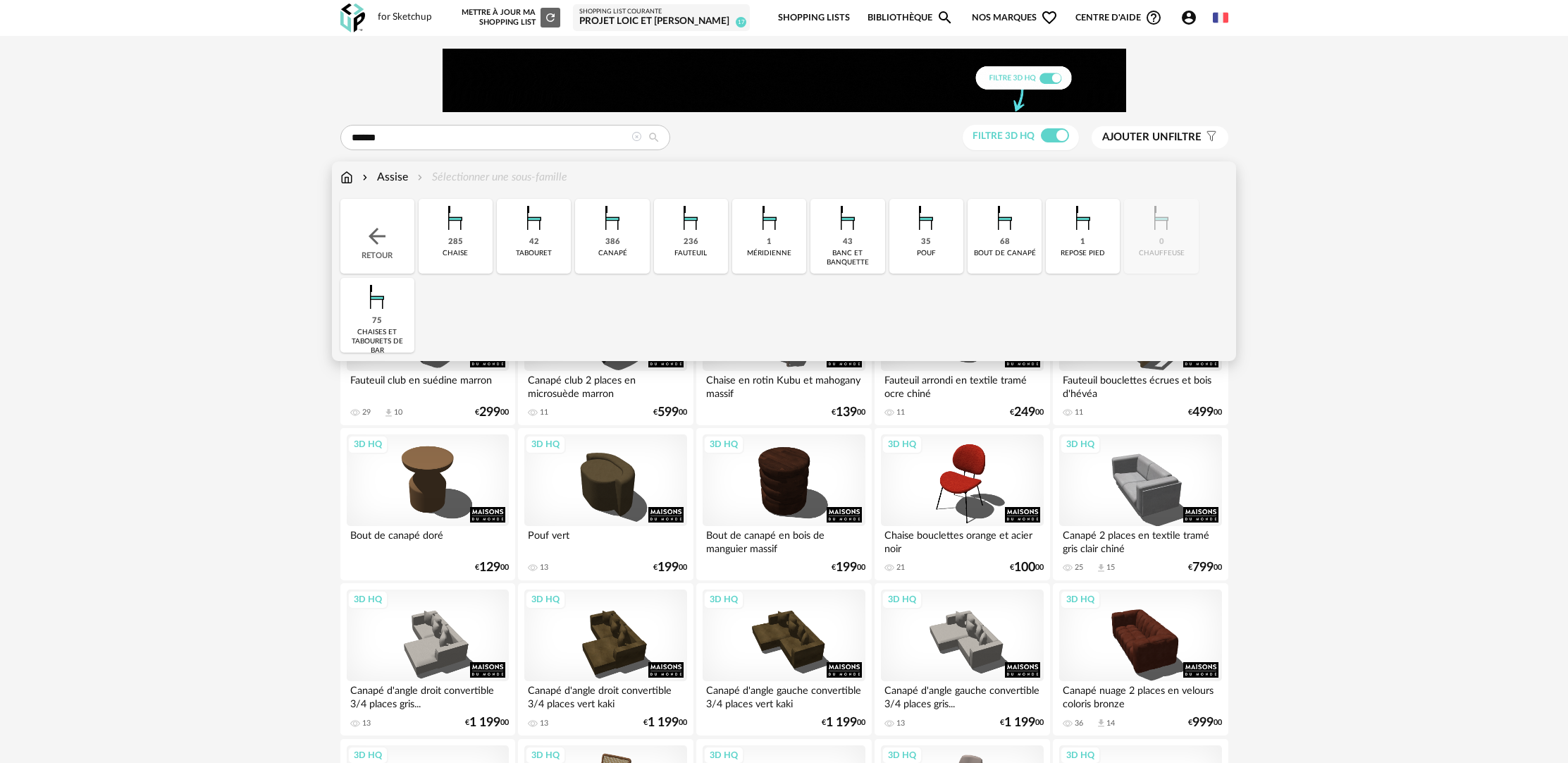
click at [468, 252] on div "chaise" at bounding box center [455, 254] width 25 height 9
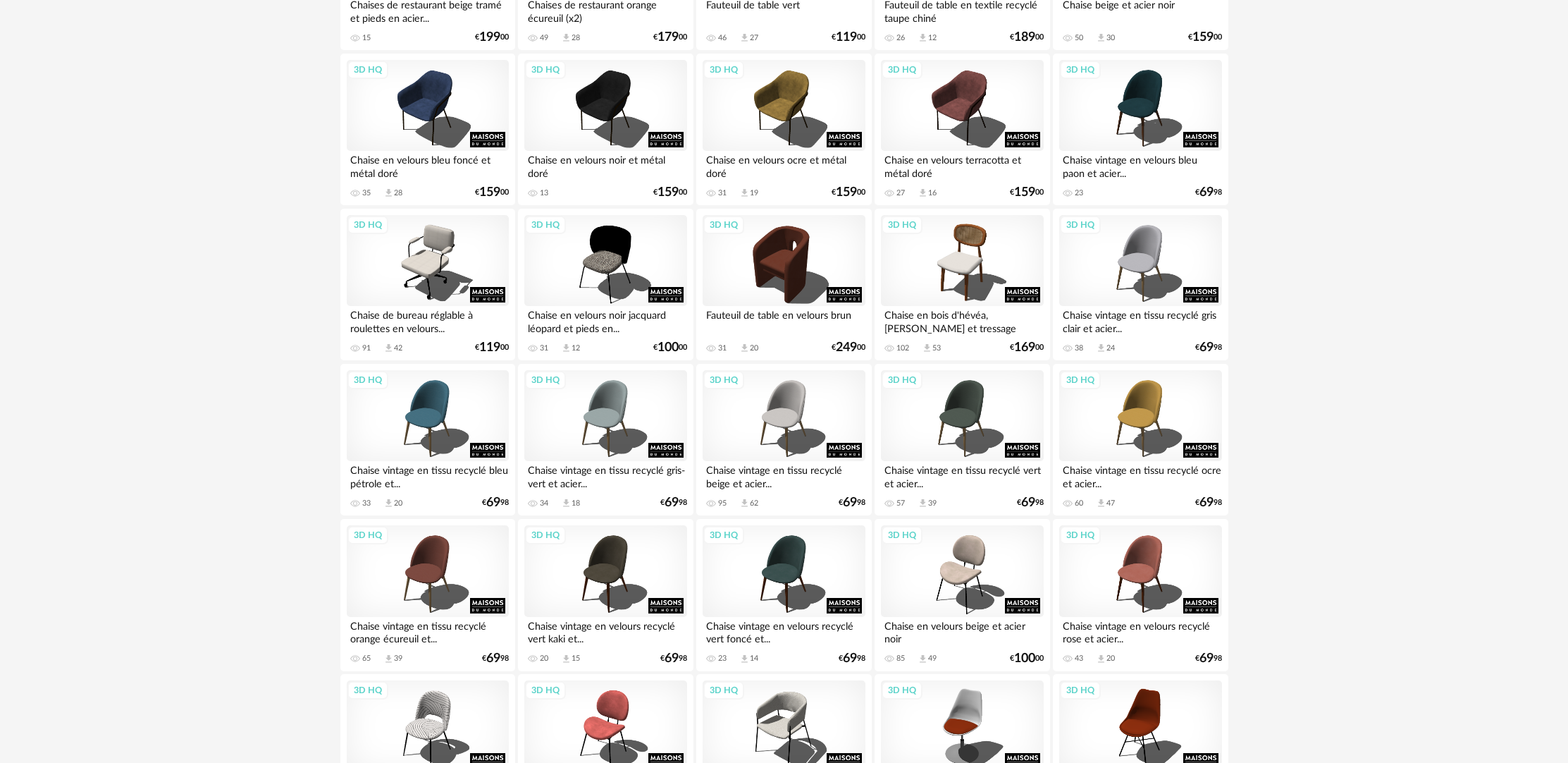
scroll to position [951, 0]
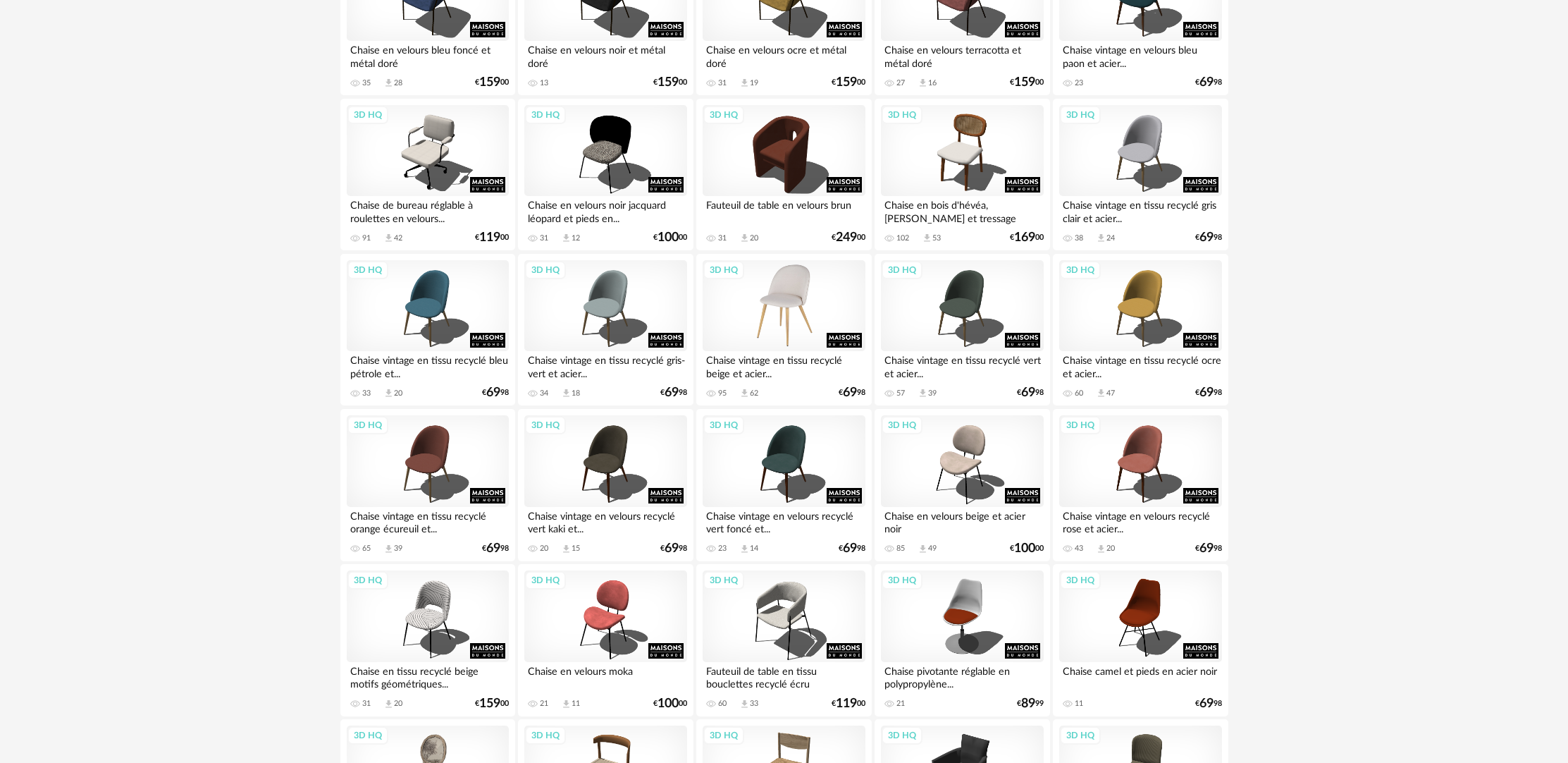
click at [790, 330] on div "3D HQ" at bounding box center [784, 306] width 162 height 92
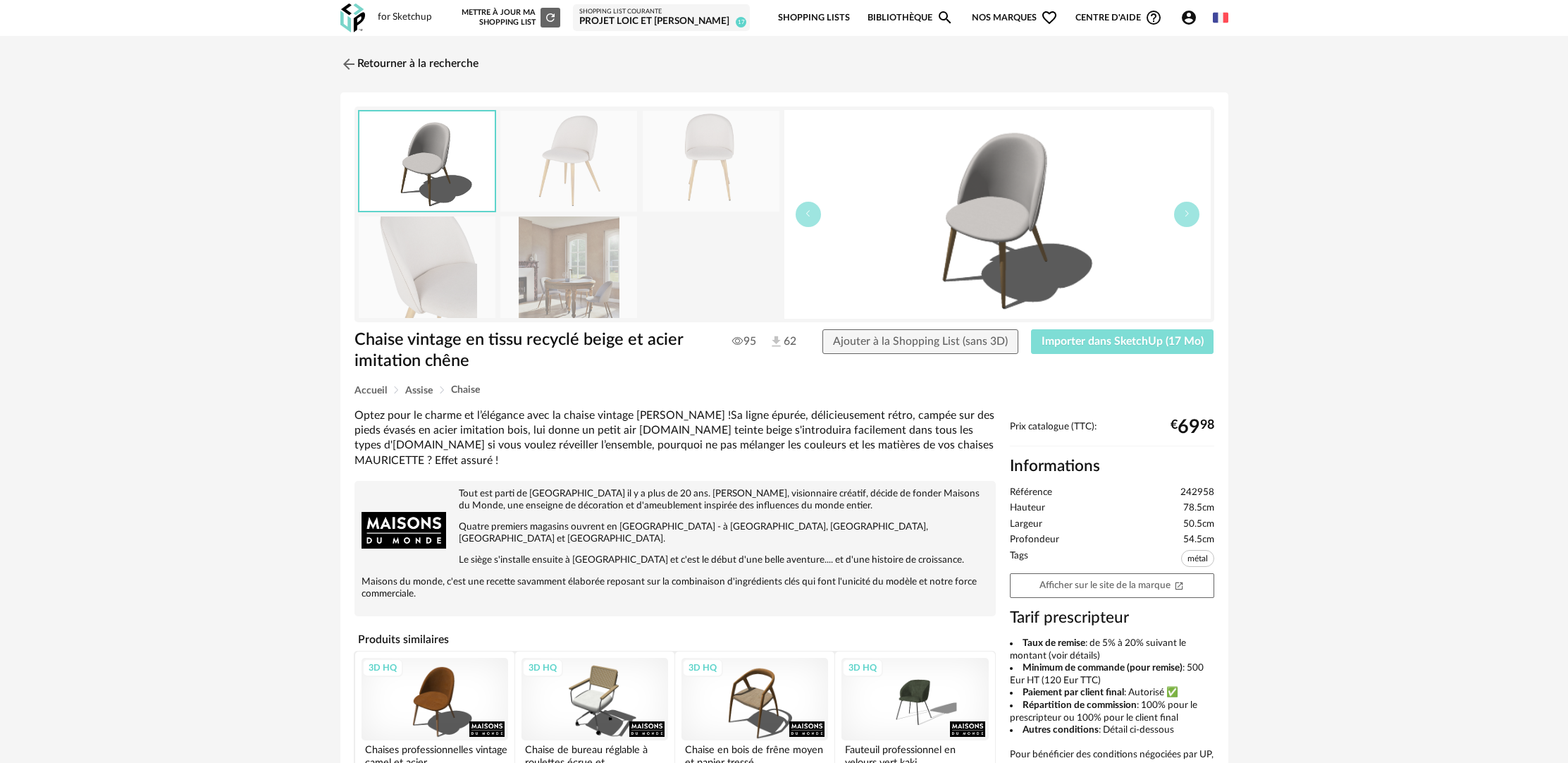
click at [1105, 341] on span "Importer dans SketchUp (17 Mo)" at bounding box center [1123, 341] width 162 height 11
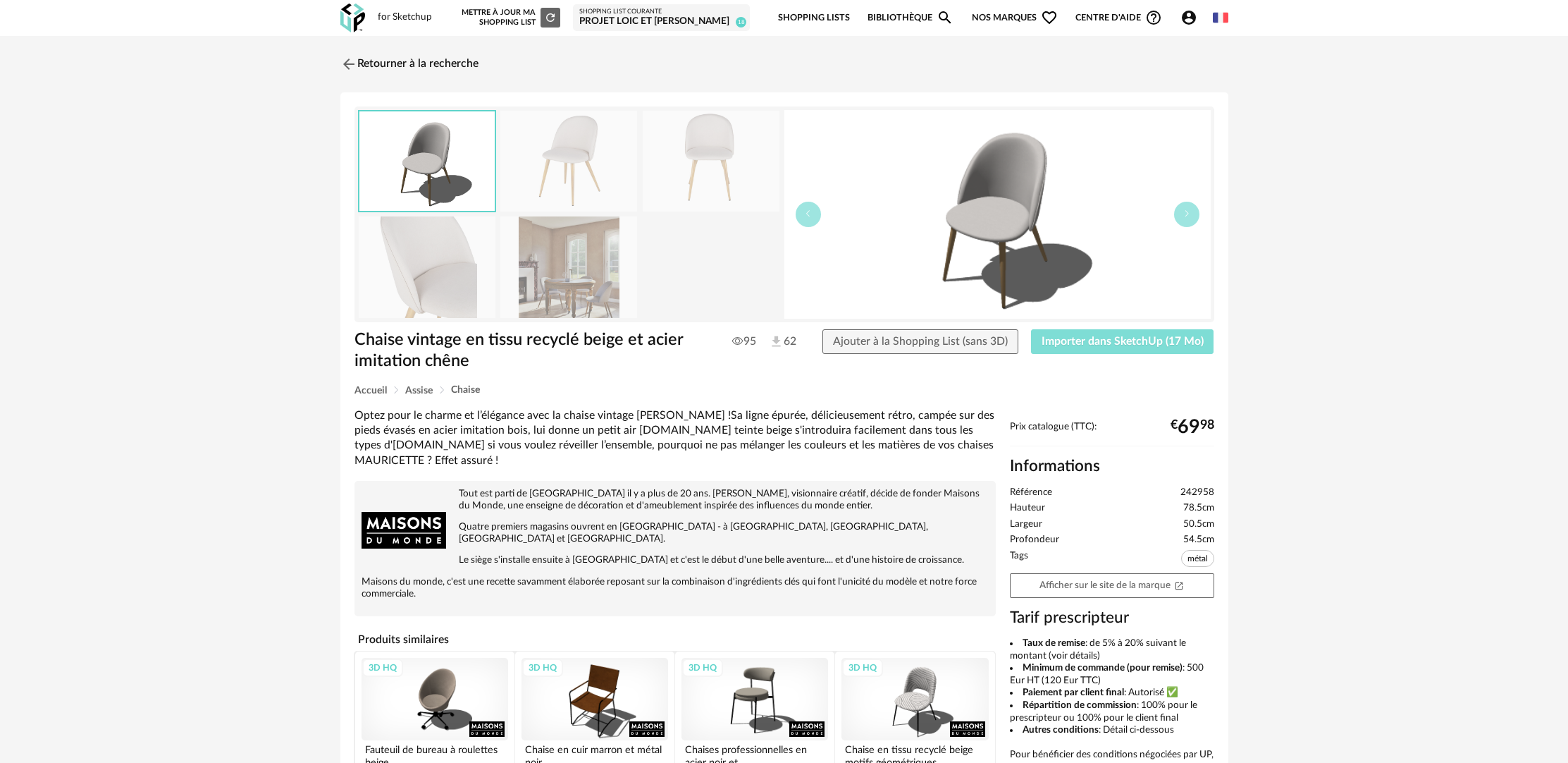
click at [1104, 337] on span "Importer dans SketchUp (17 Mo)" at bounding box center [1123, 341] width 162 height 11
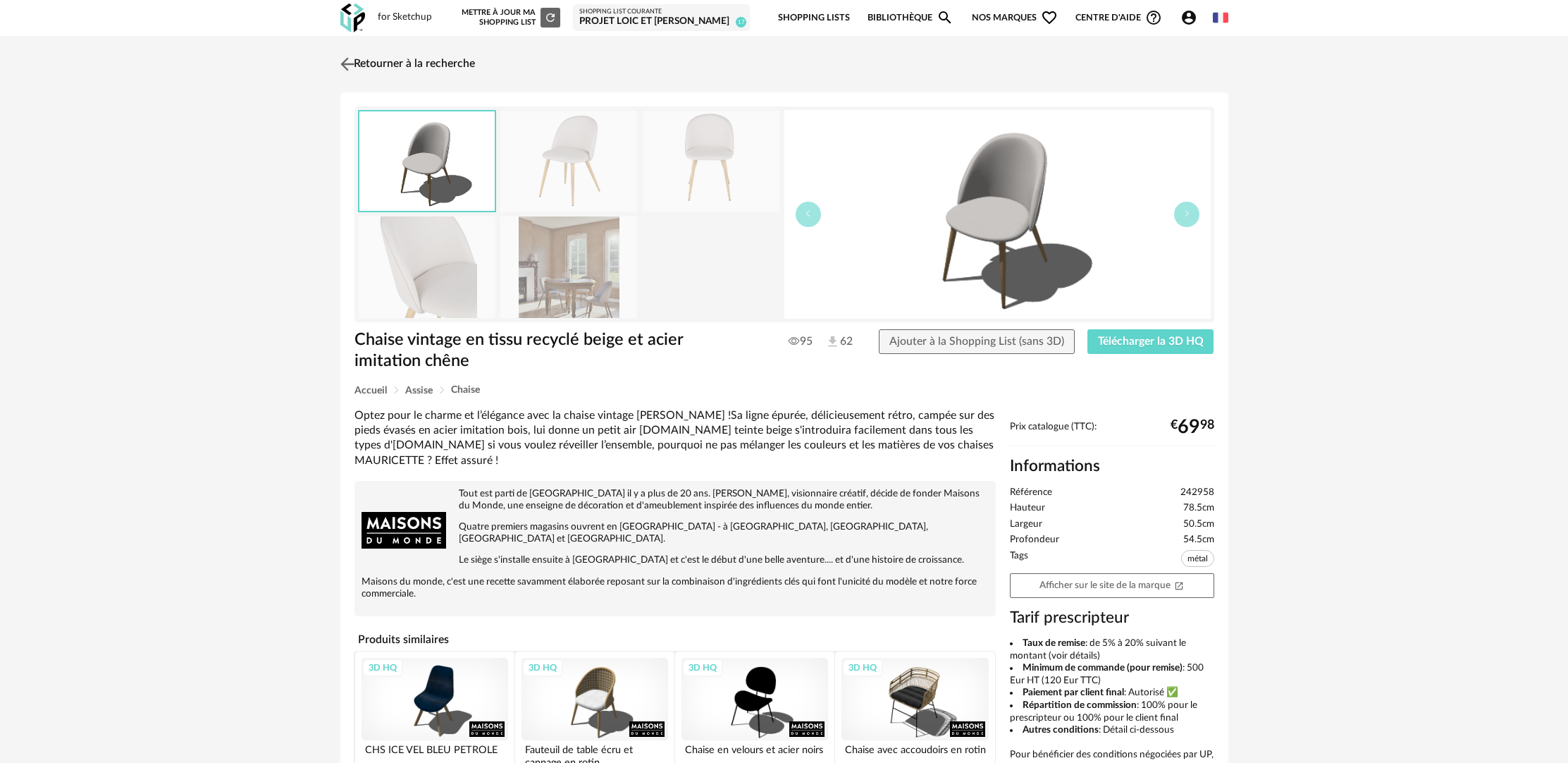
click at [408, 66] on link "Retourner à la recherche" at bounding box center [405, 64] width 138 height 31
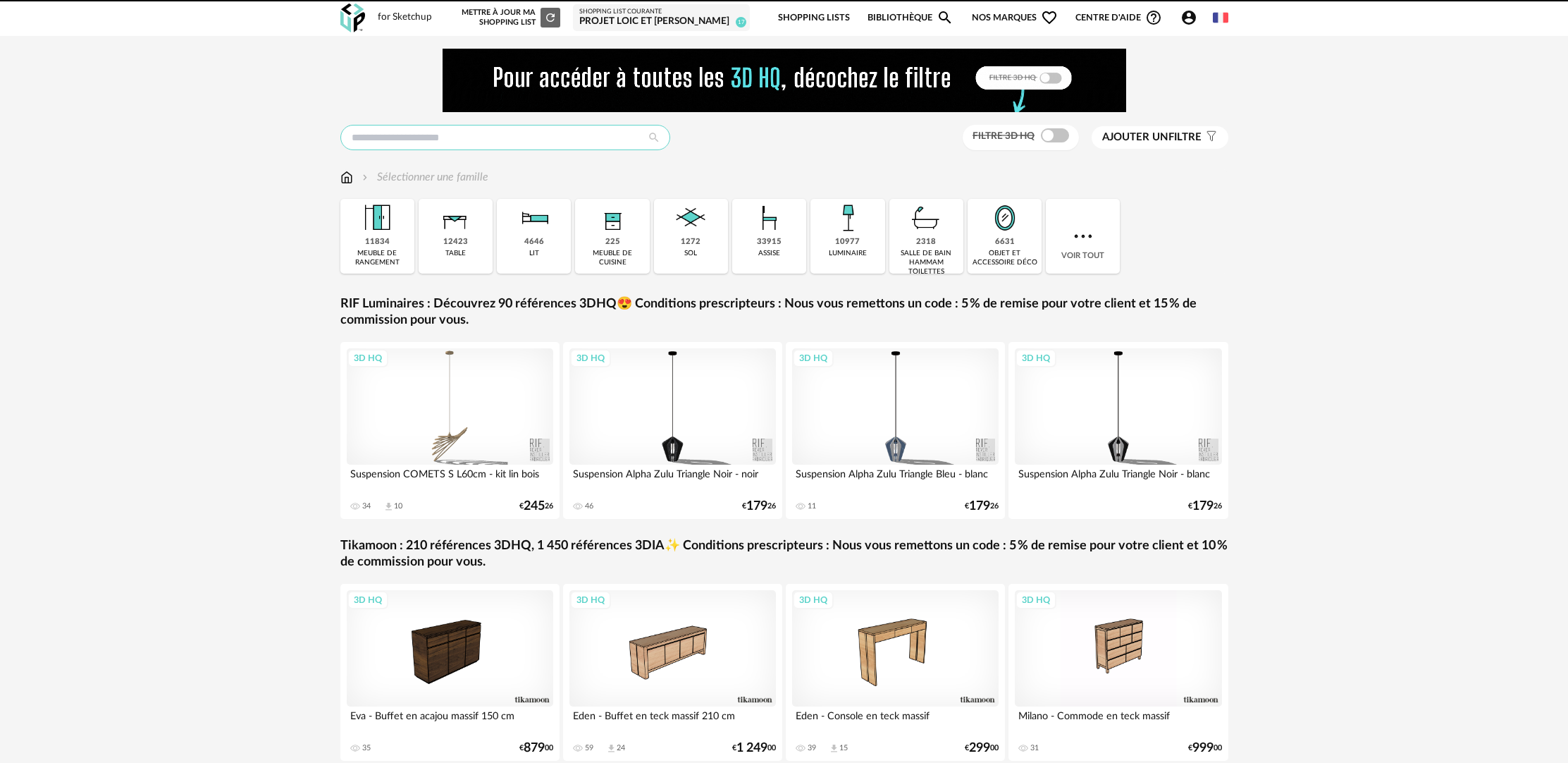
click at [555, 144] on input "text" at bounding box center [505, 137] width 329 height 25
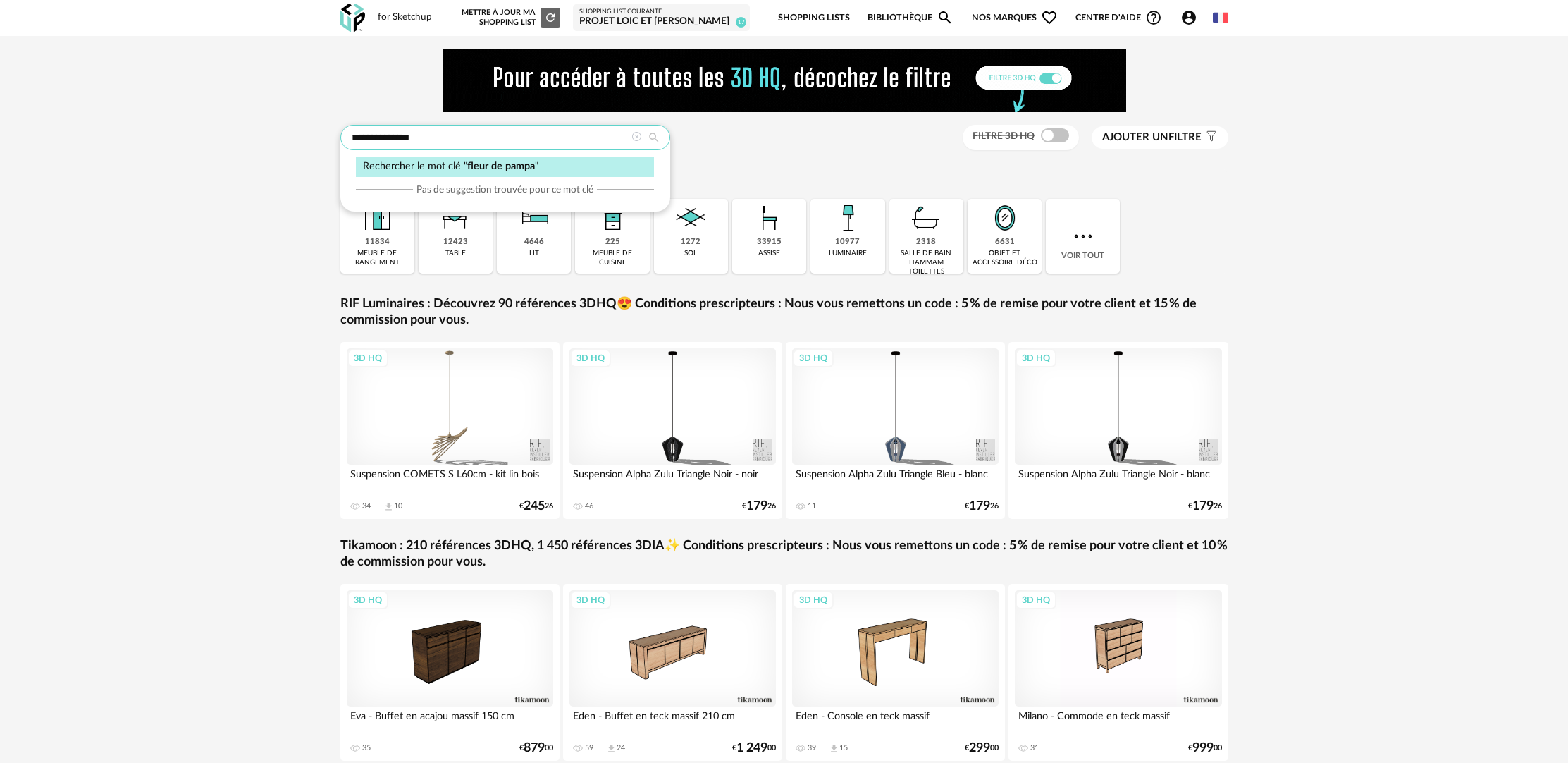
type input "**********"
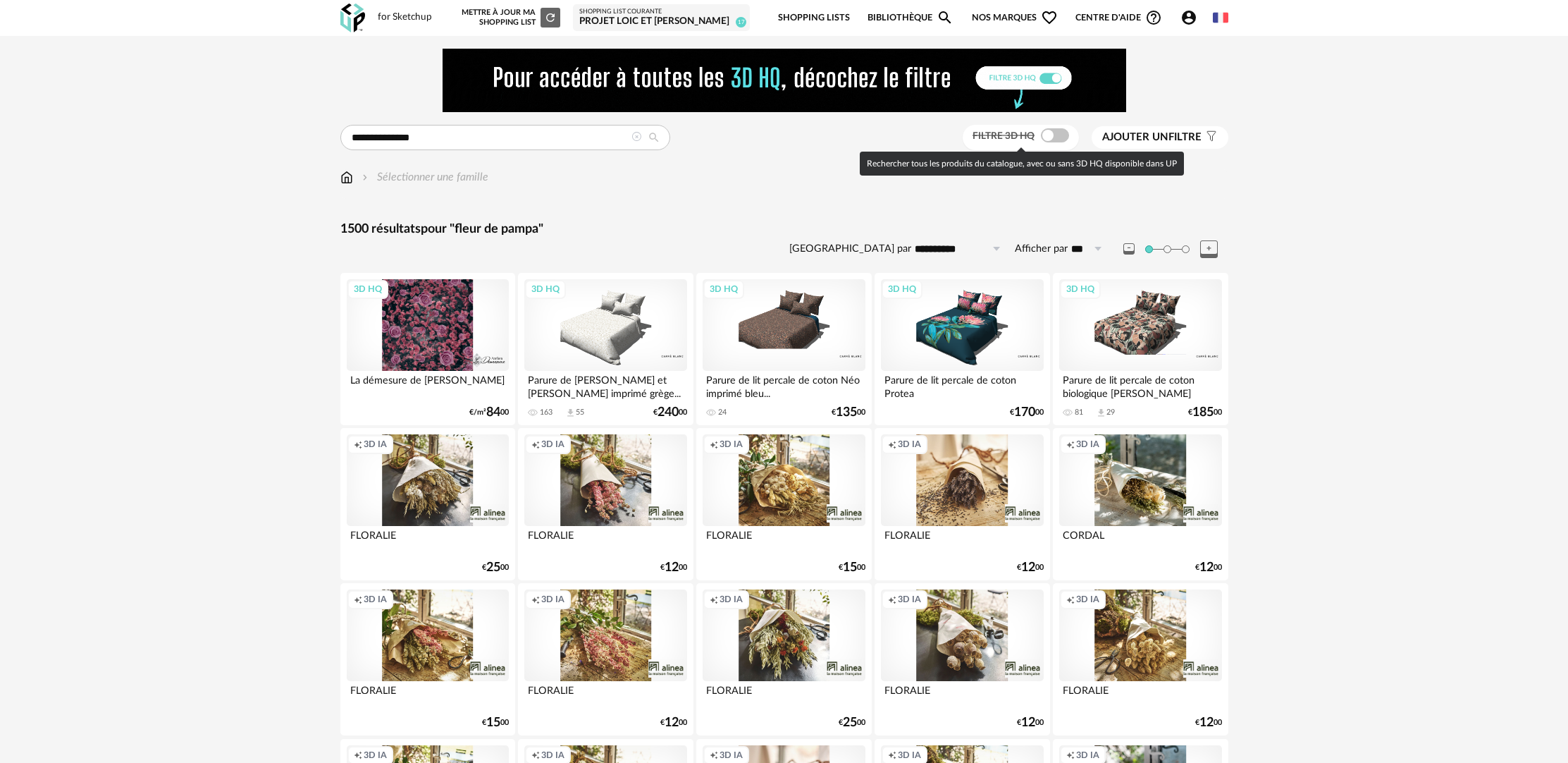
click at [1057, 135] on span at bounding box center [1054, 135] width 28 height 14
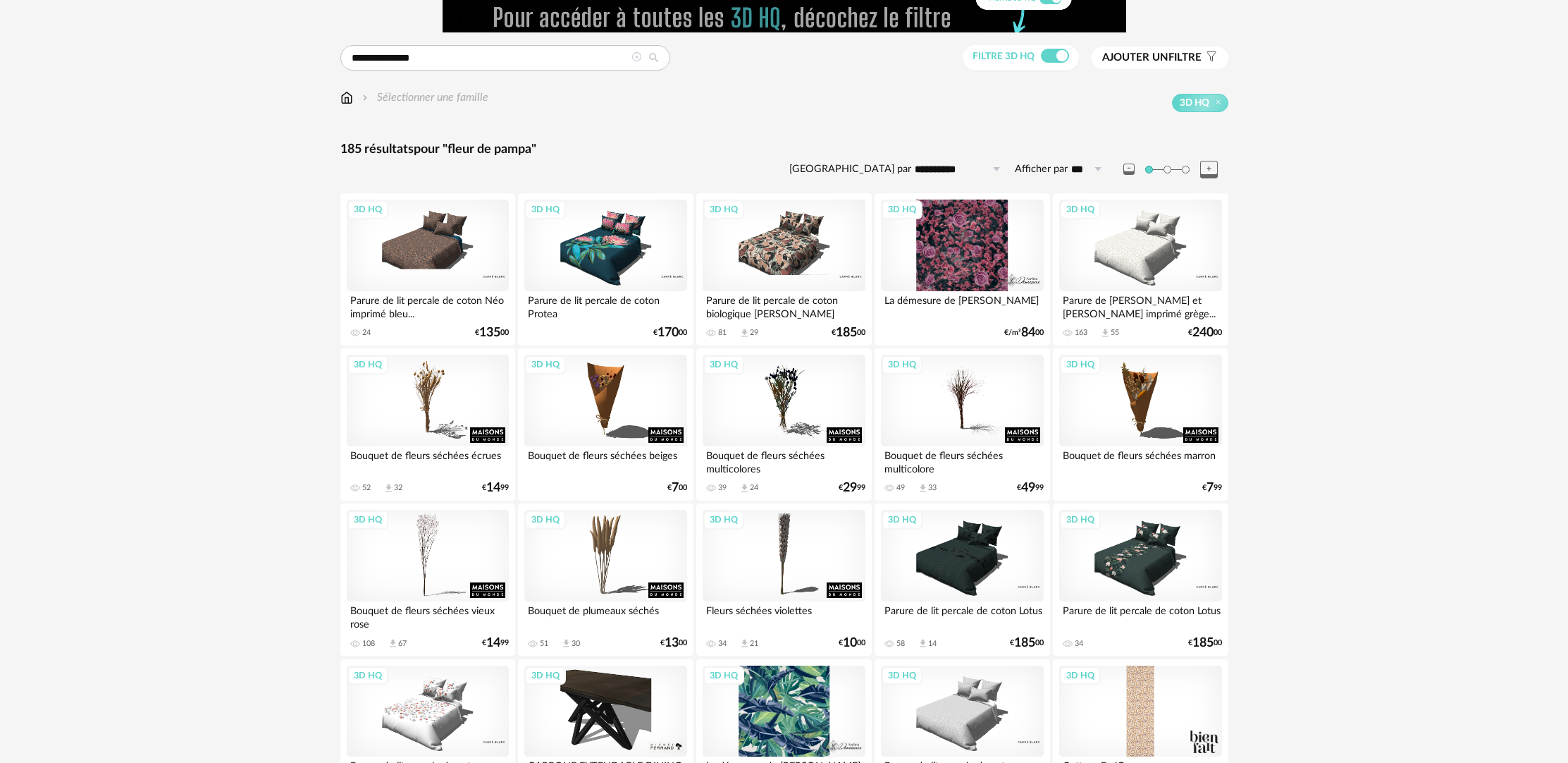
scroll to position [394, 0]
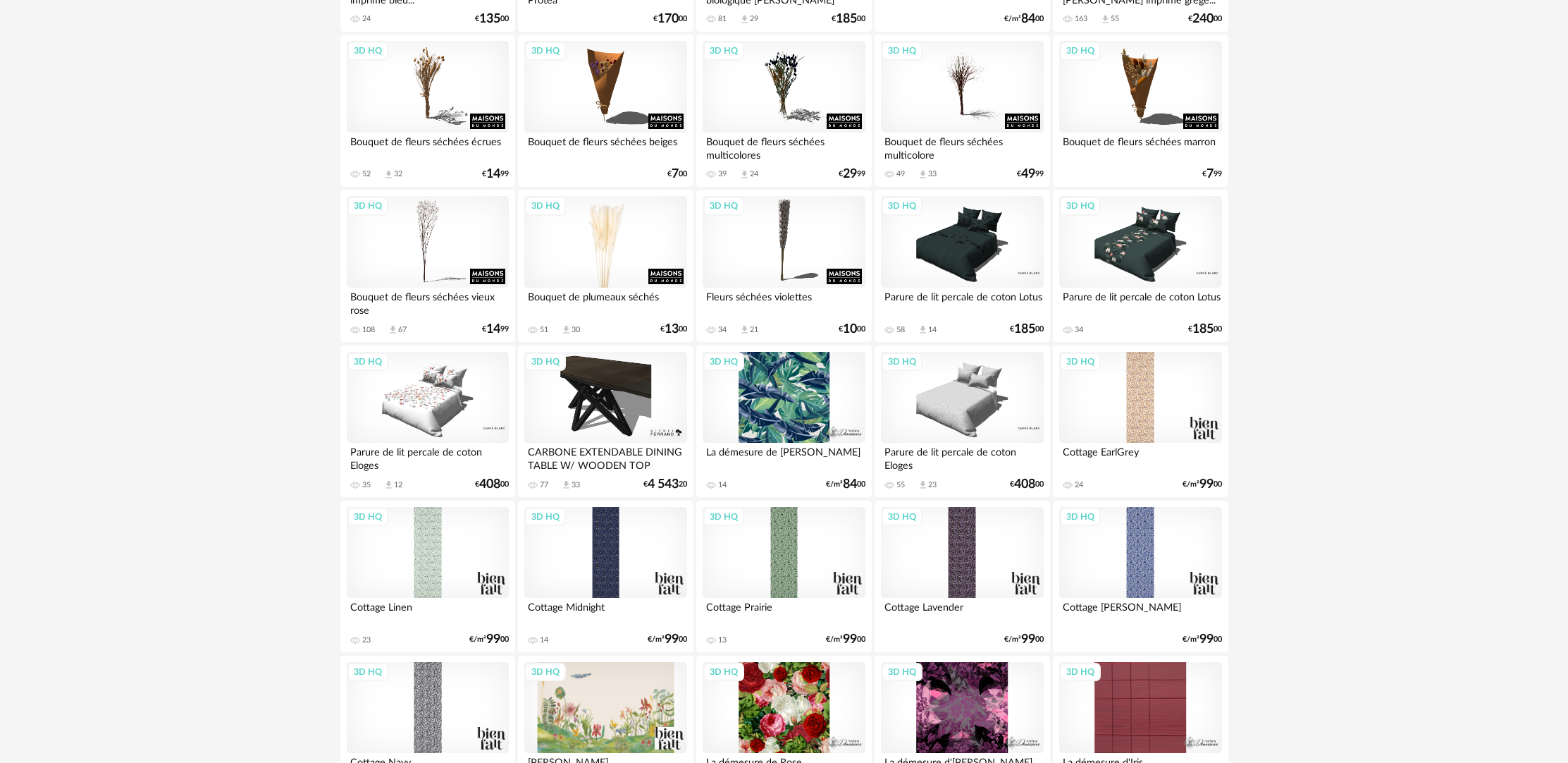
click at [590, 247] on div "3D HQ" at bounding box center [606, 242] width 162 height 92
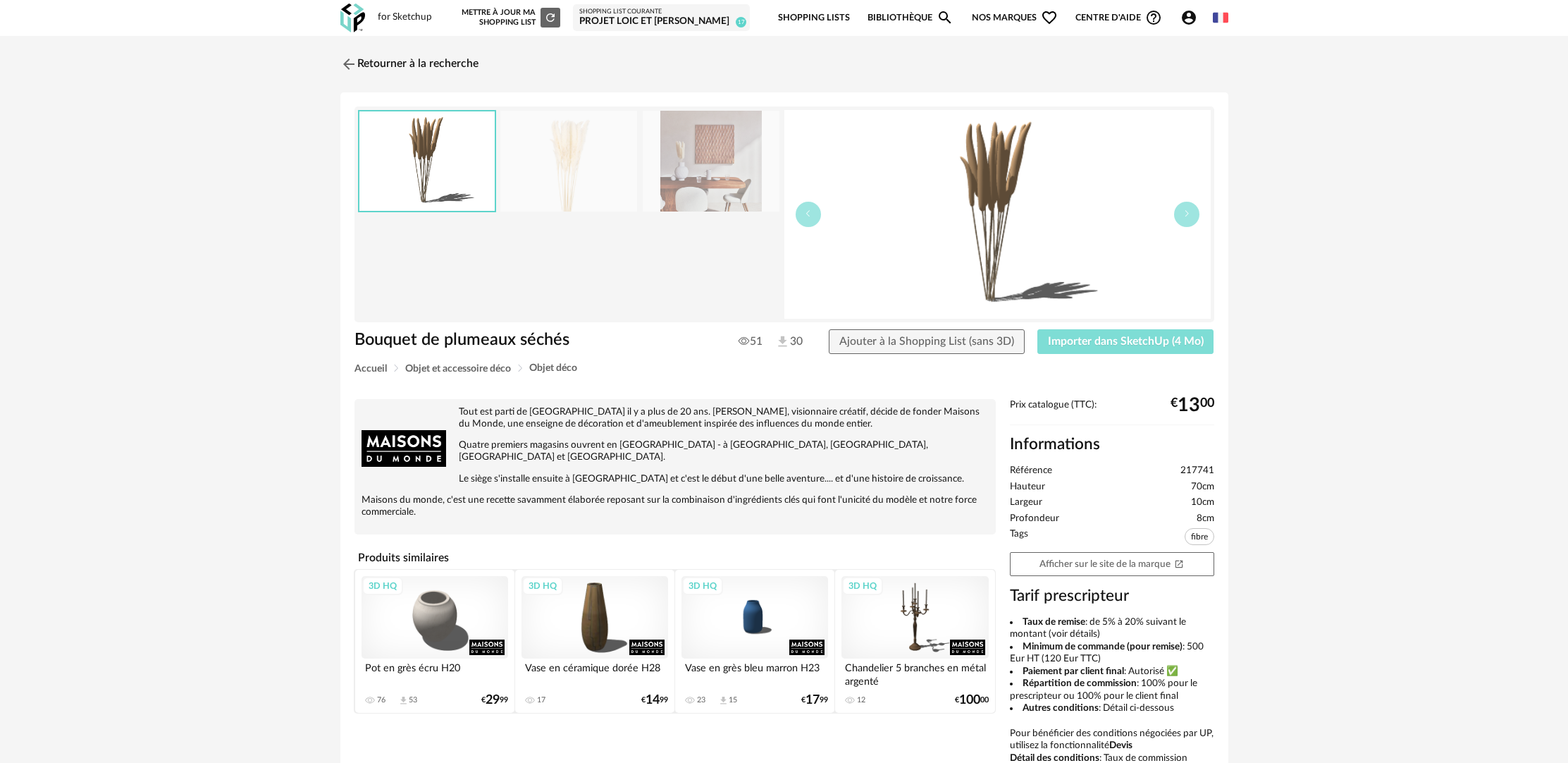
click at [1168, 347] on span "Importer dans SketchUp (4 Mo)" at bounding box center [1126, 341] width 156 height 11
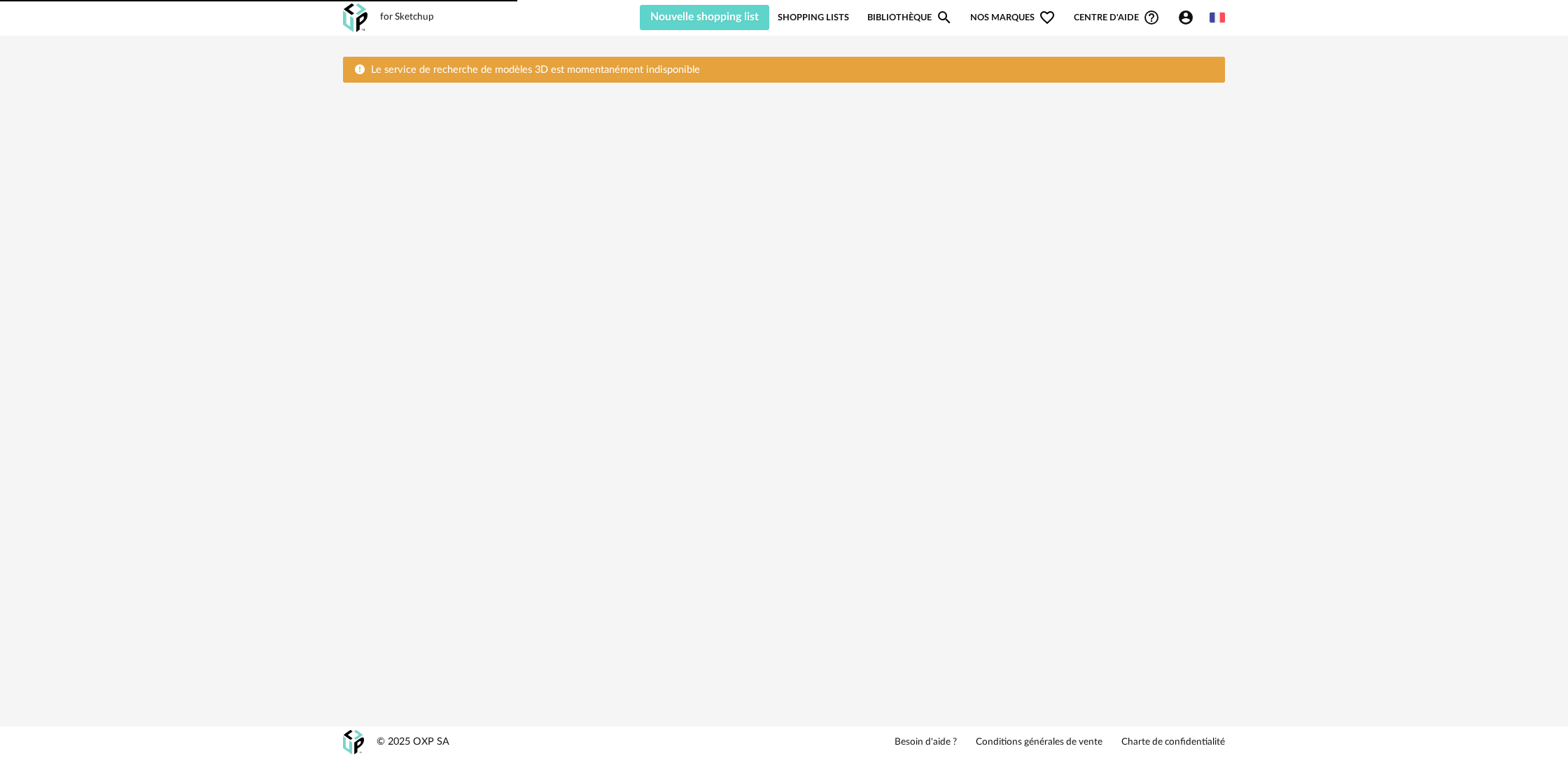
click at [385, 65] on span "Le service de recherche de modèles 3D est momentanément indisponible" at bounding box center [535, 70] width 329 height 11
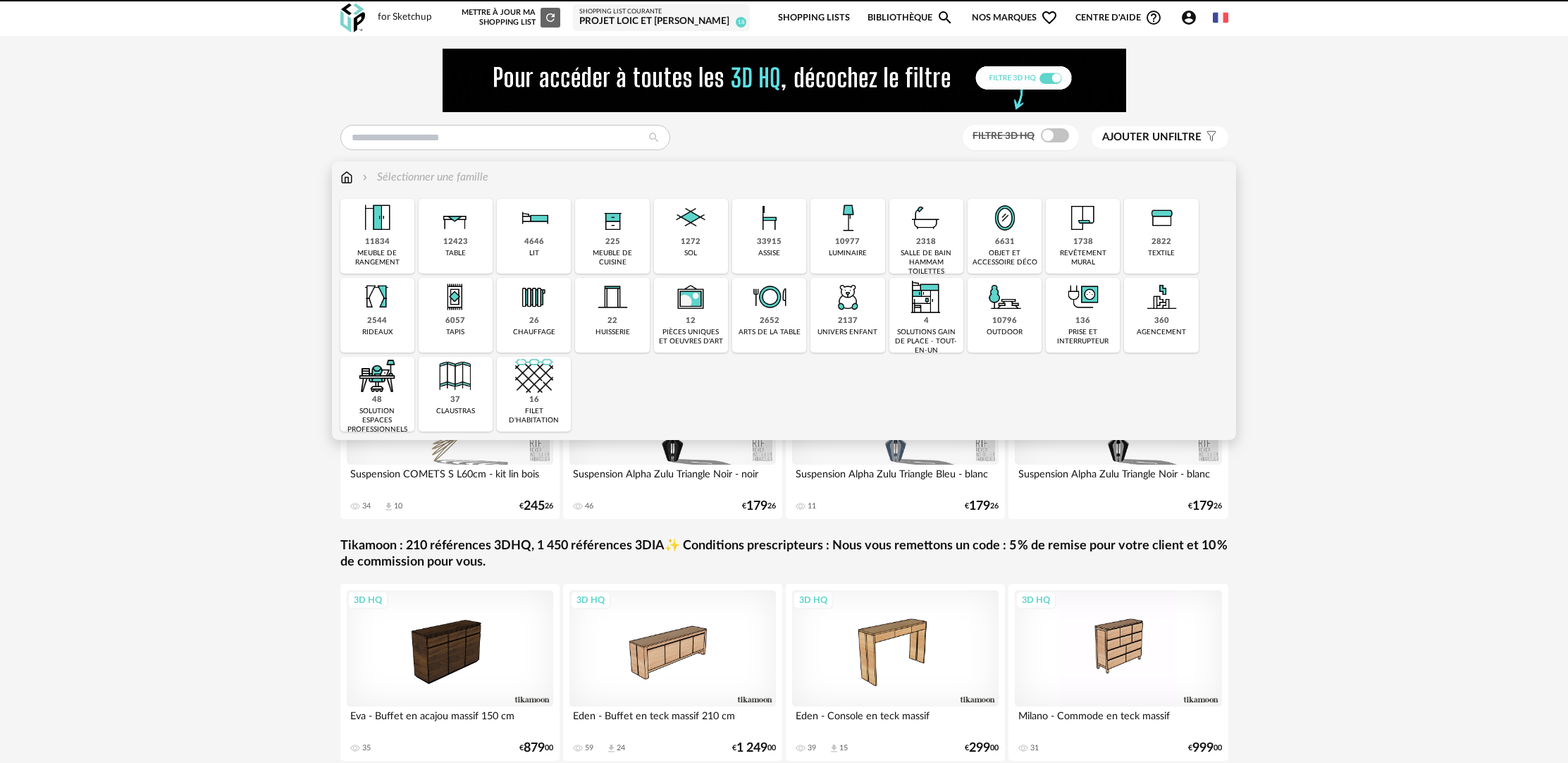
click at [770, 261] on div "33915 assise" at bounding box center [769, 236] width 74 height 75
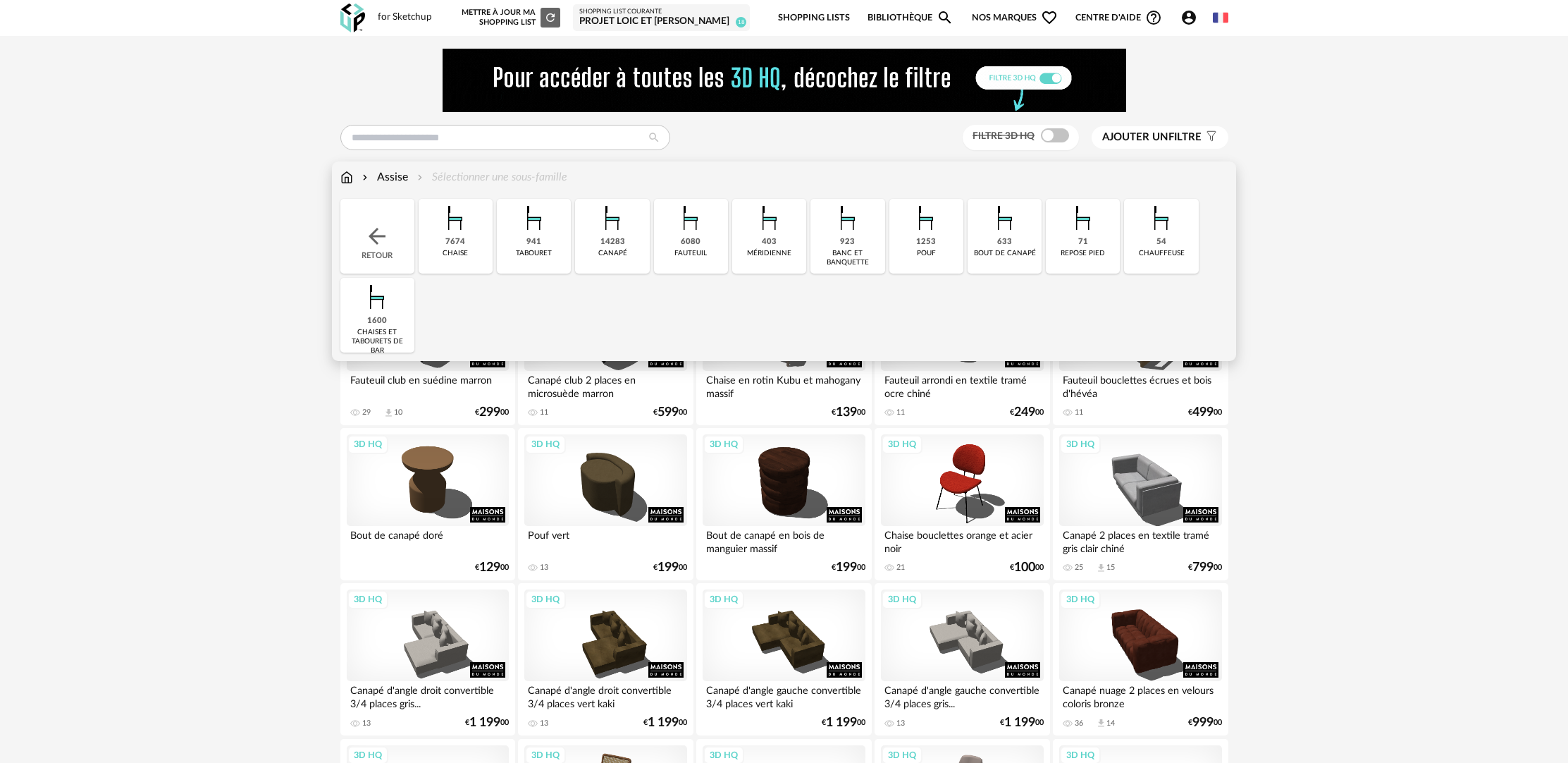
click at [469, 251] on div "7674 chaise" at bounding box center [456, 236] width 74 height 75
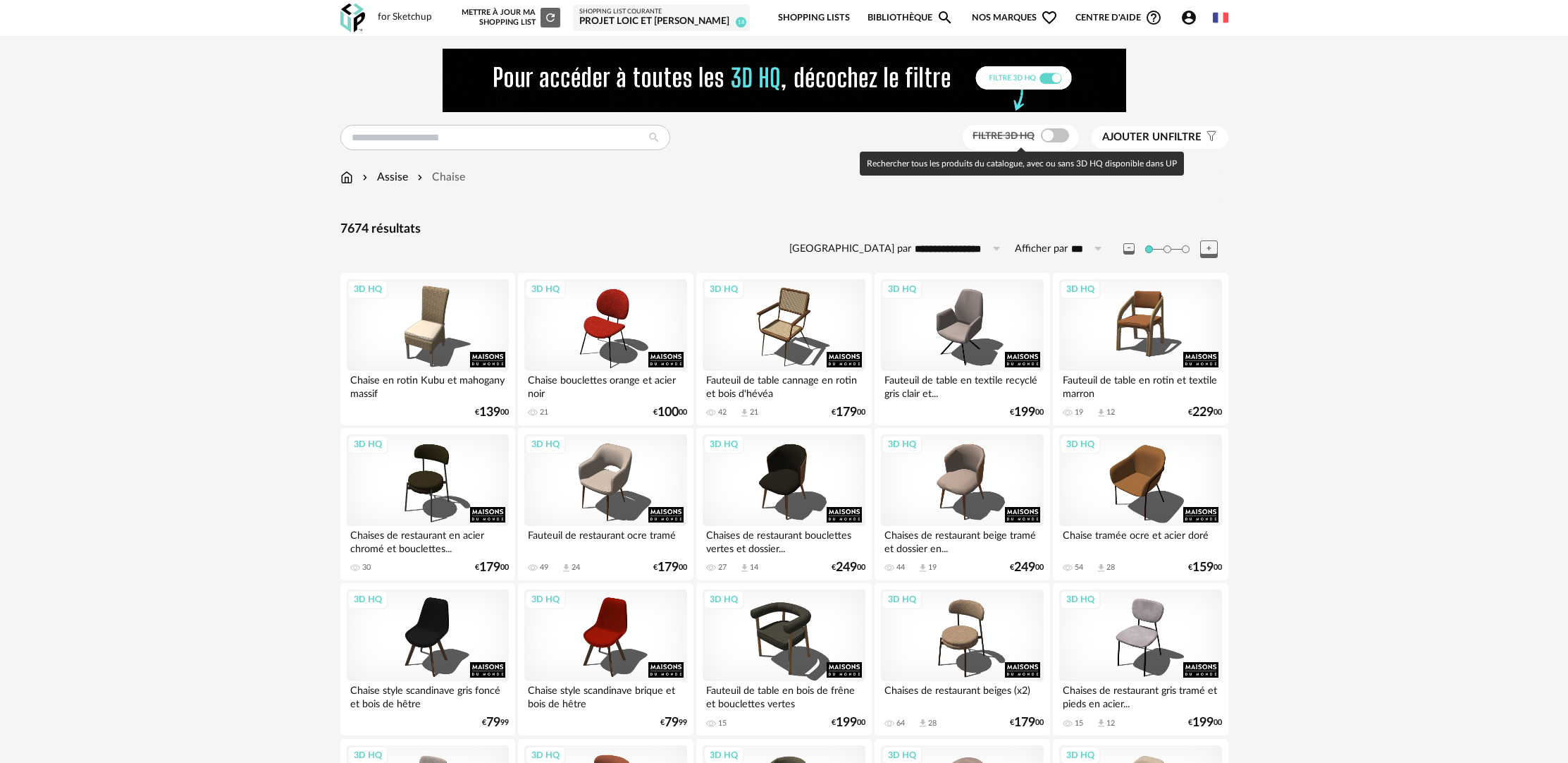
click at [1057, 130] on span at bounding box center [1054, 135] width 28 height 14
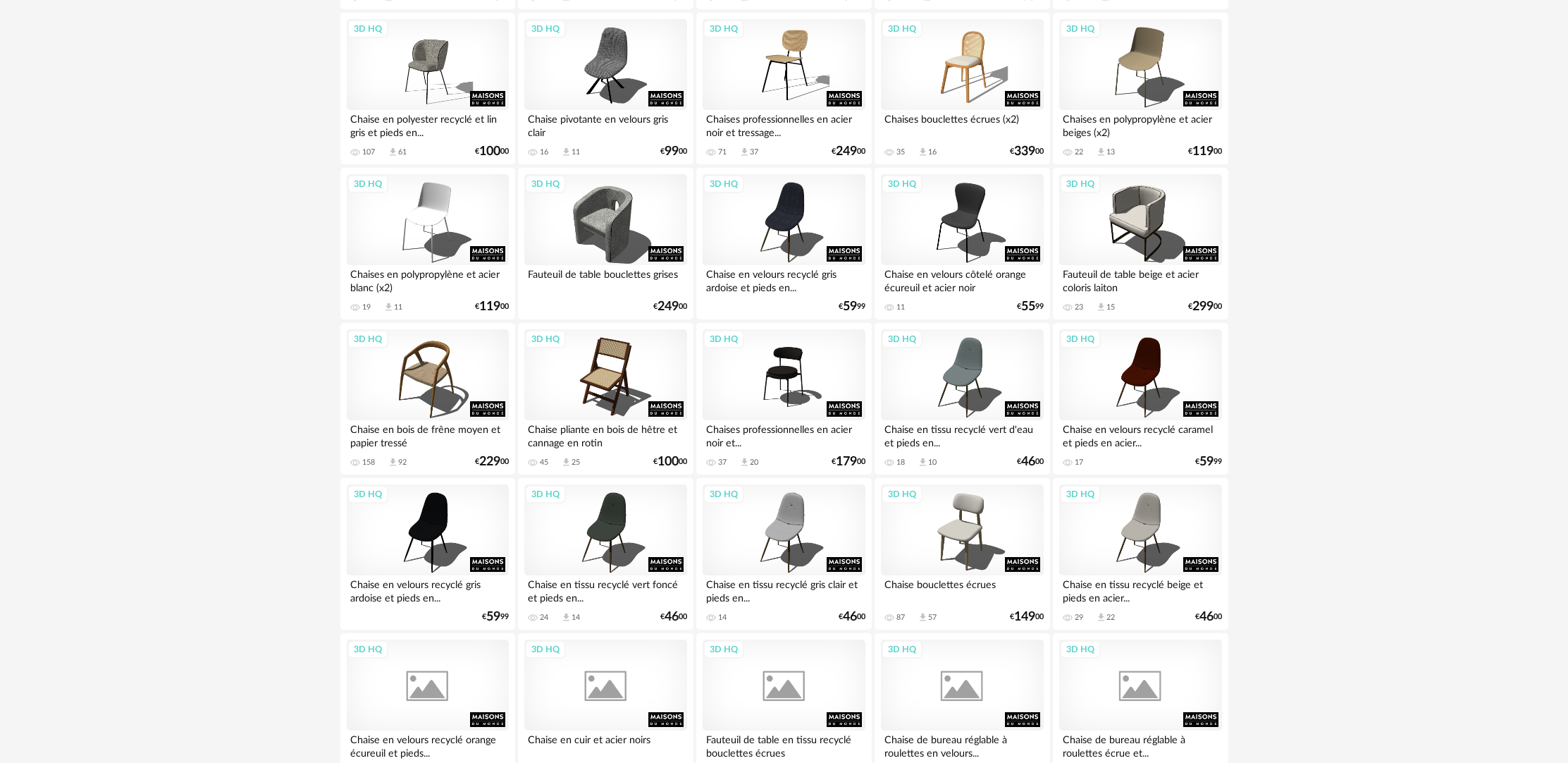
scroll to position [2284, 0]
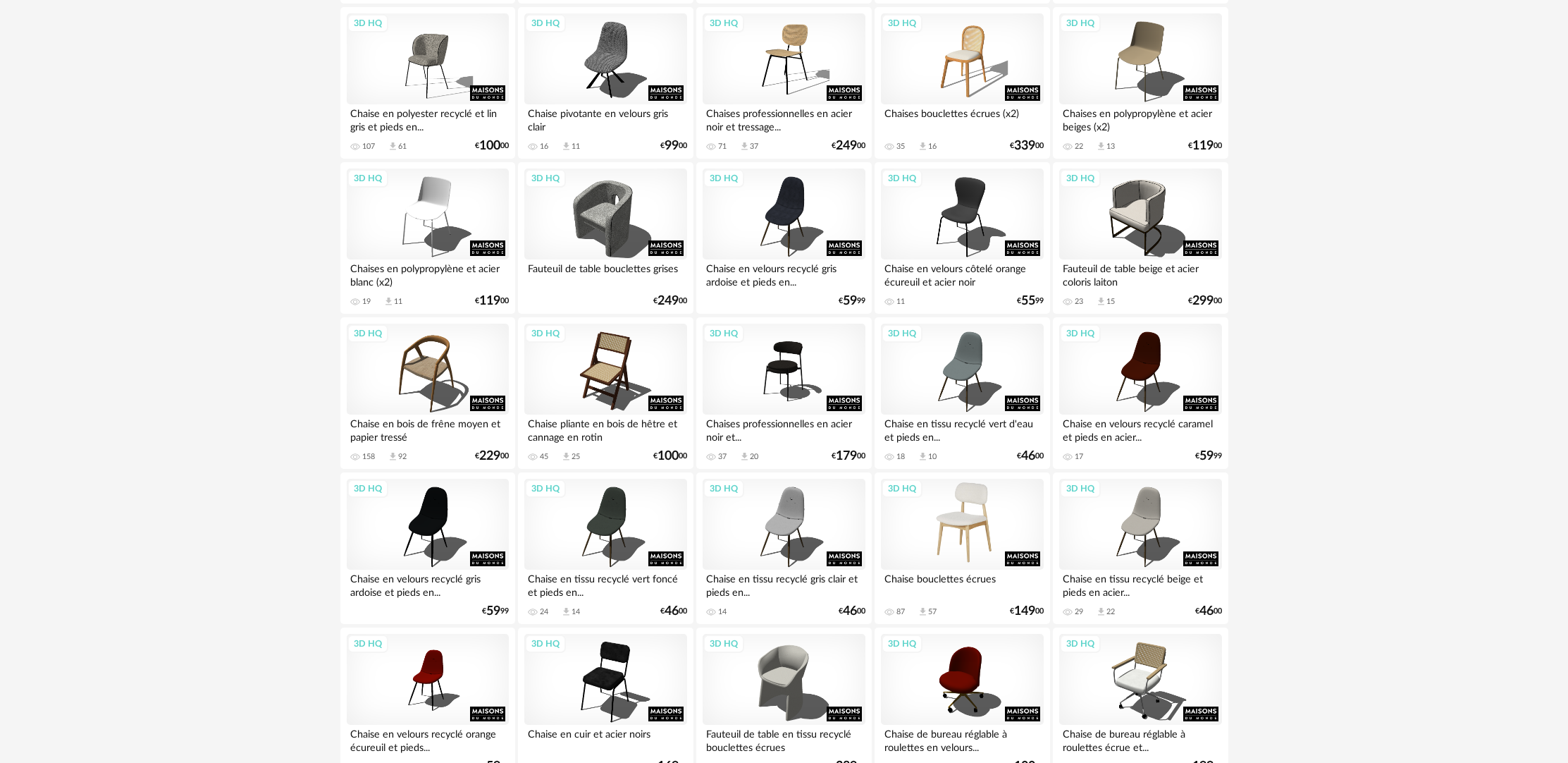
click at [934, 562] on div "3D HQ" at bounding box center [962, 525] width 162 height 92
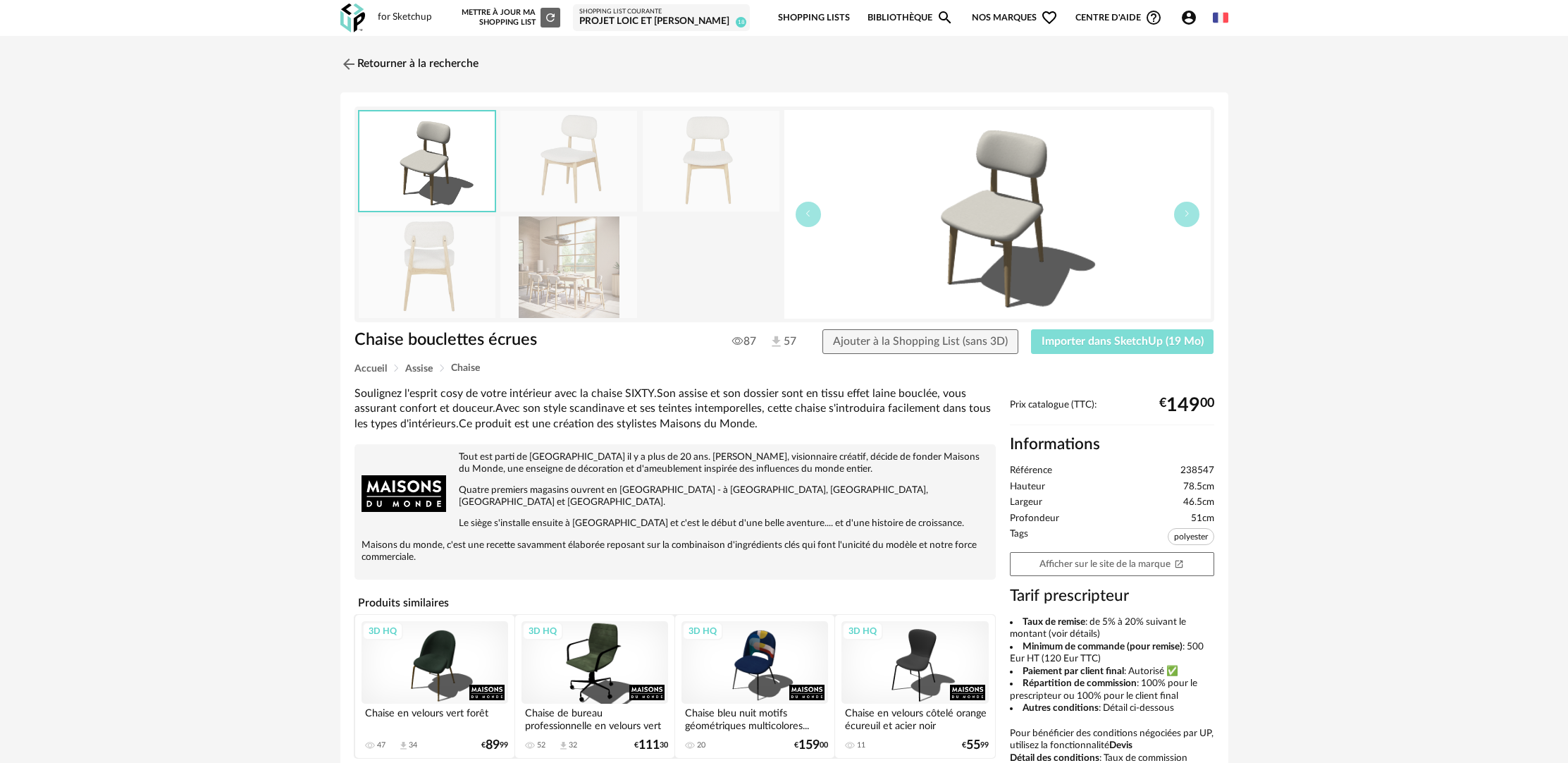
click at [1147, 342] on span "Importer dans SketchUp (19 Mo)" at bounding box center [1123, 341] width 162 height 11
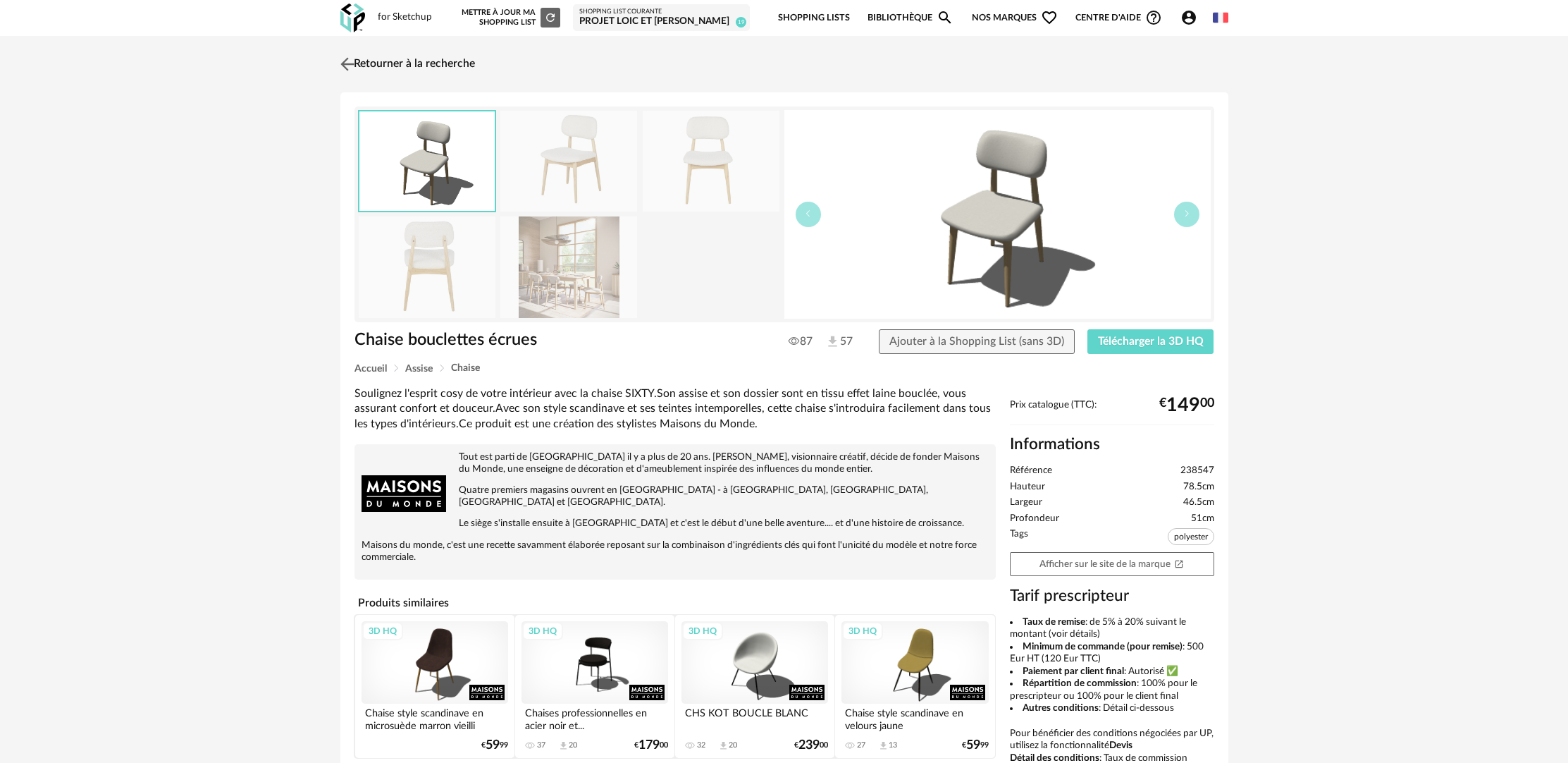
click at [452, 66] on link "Retourner à la recherche" at bounding box center [405, 64] width 138 height 31
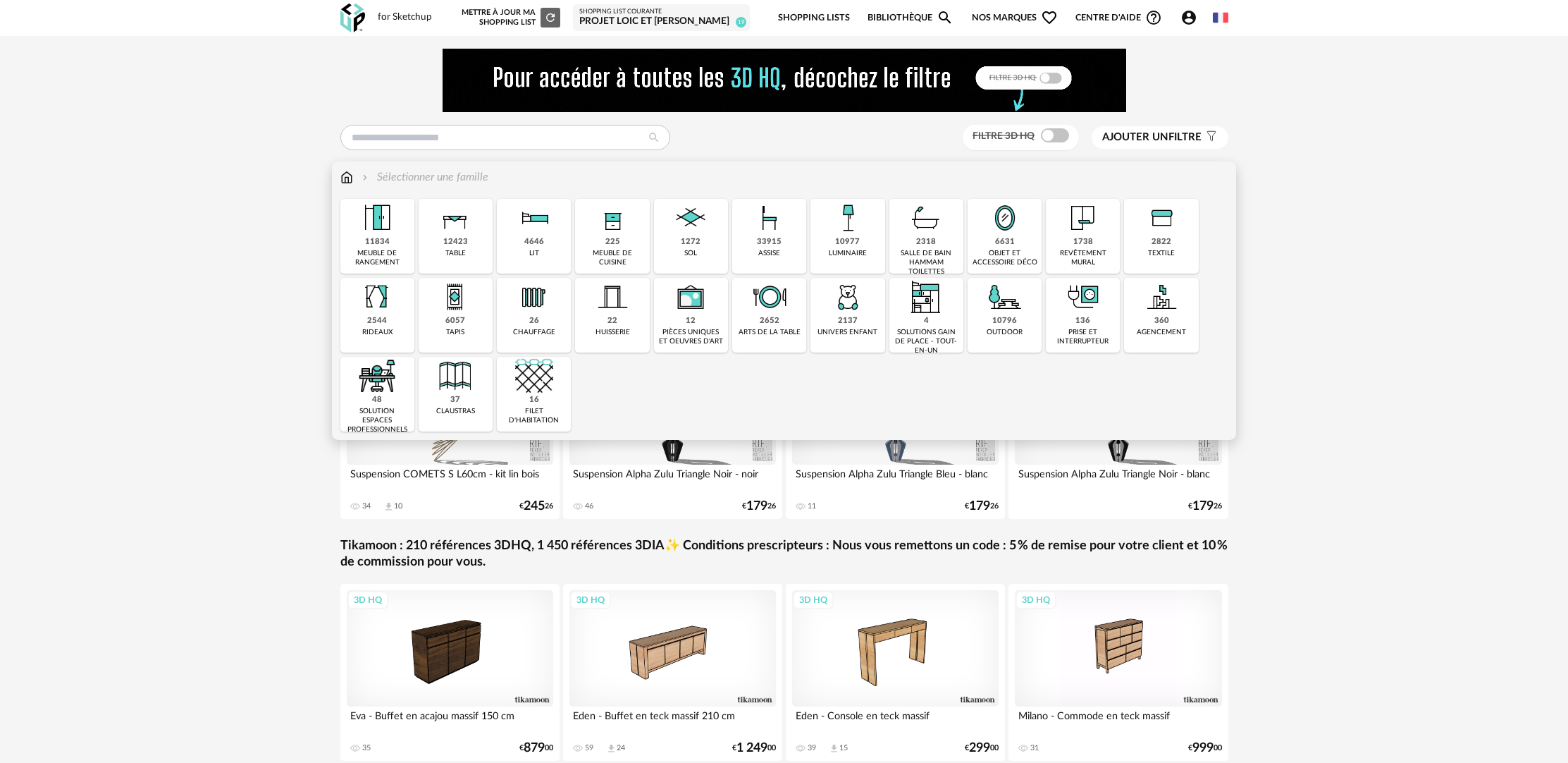
click at [781, 251] on div "33915 assise" at bounding box center [769, 236] width 74 height 75
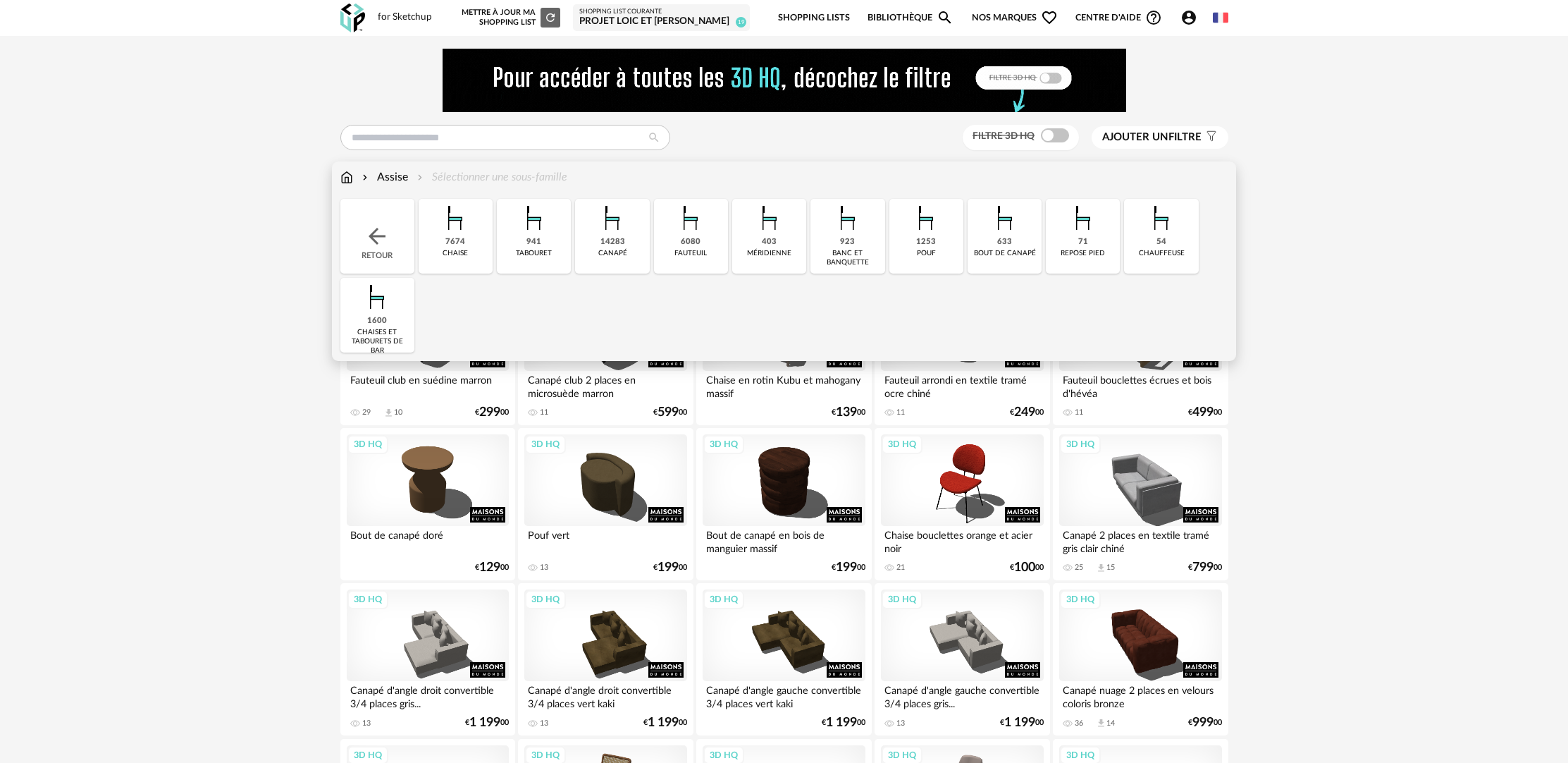
click at [664, 257] on div "6080 fauteuil" at bounding box center [691, 236] width 74 height 75
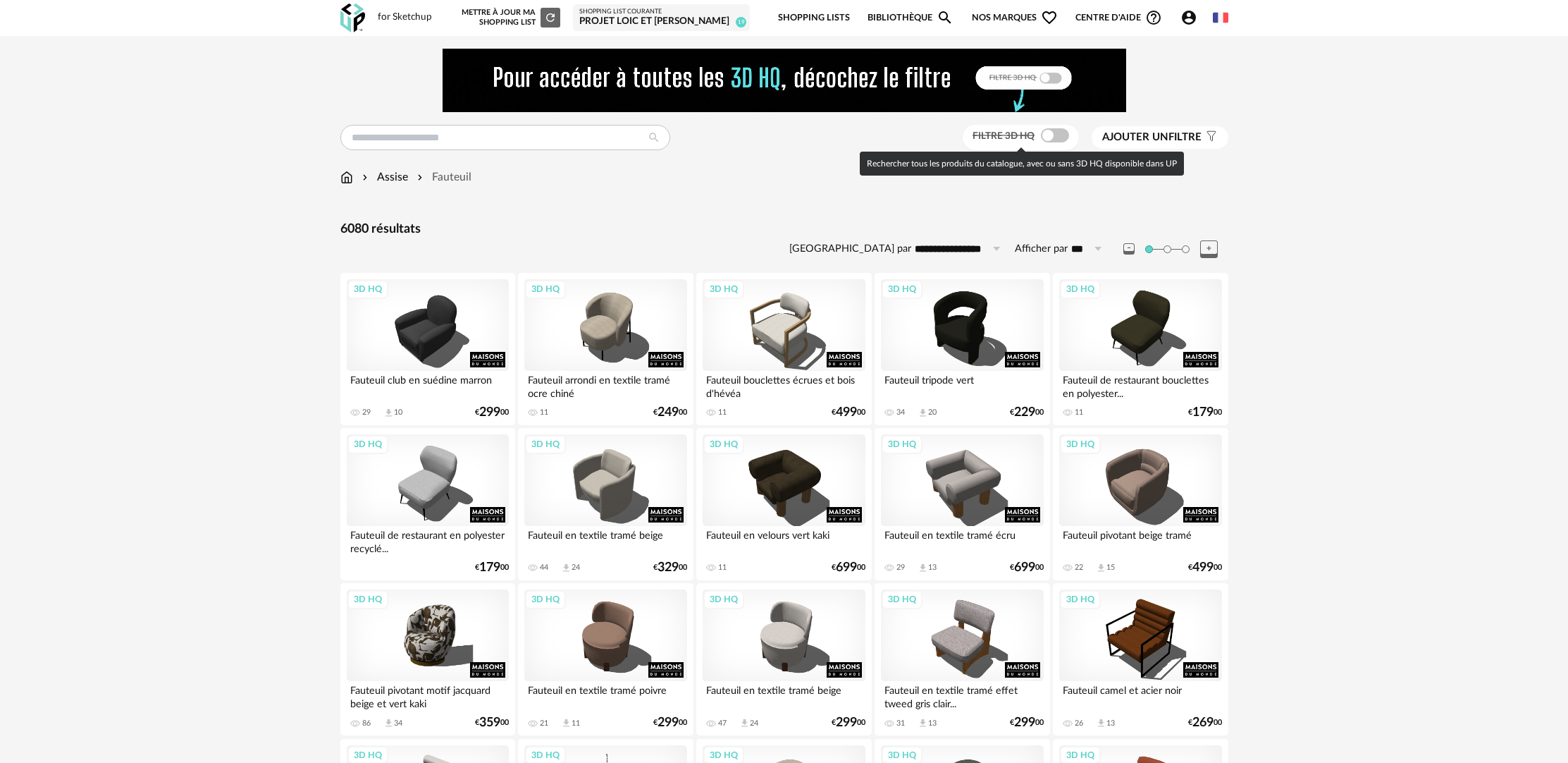
click at [1054, 139] on span at bounding box center [1054, 135] width 28 height 14
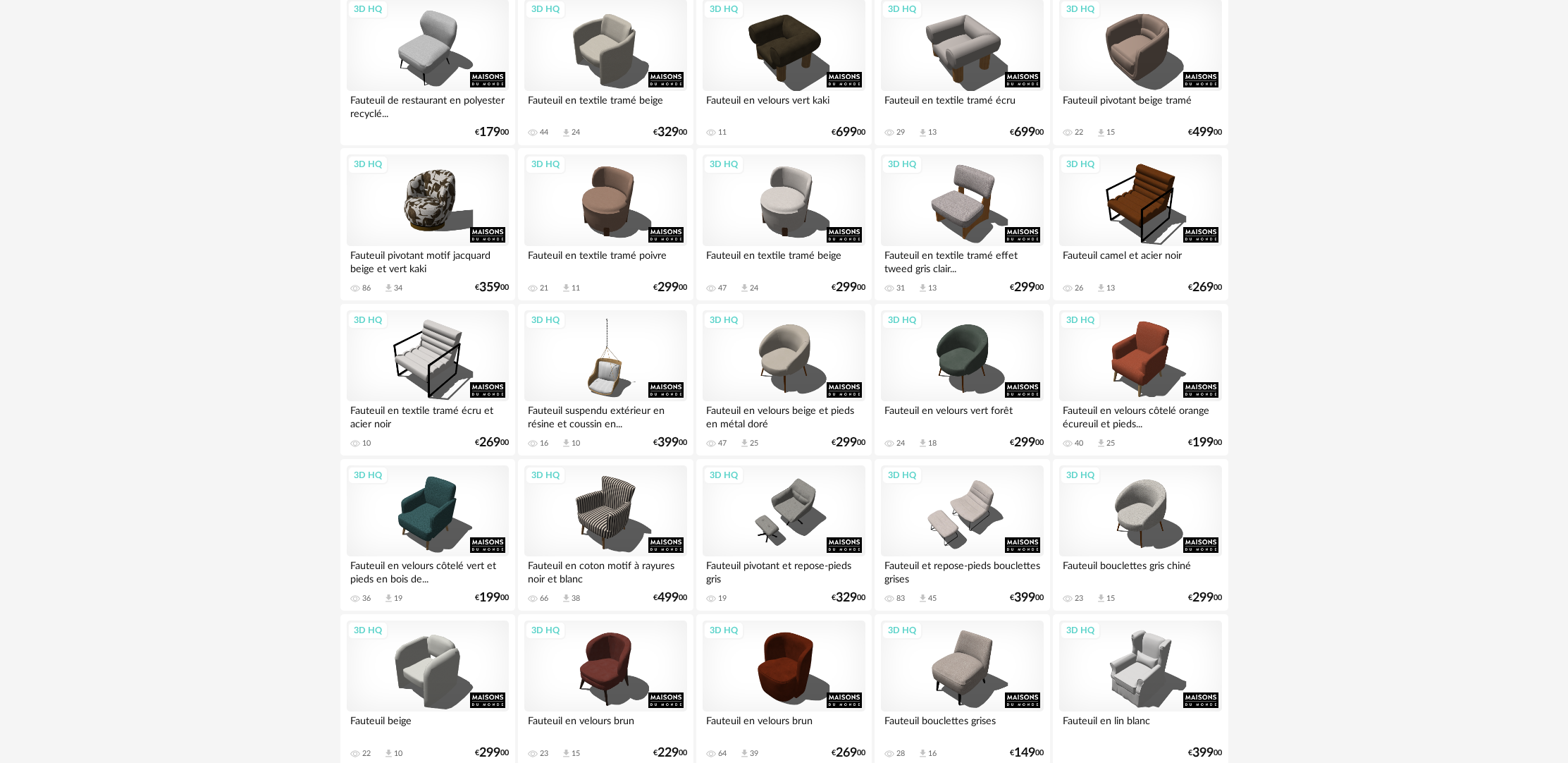
scroll to position [439, 0]
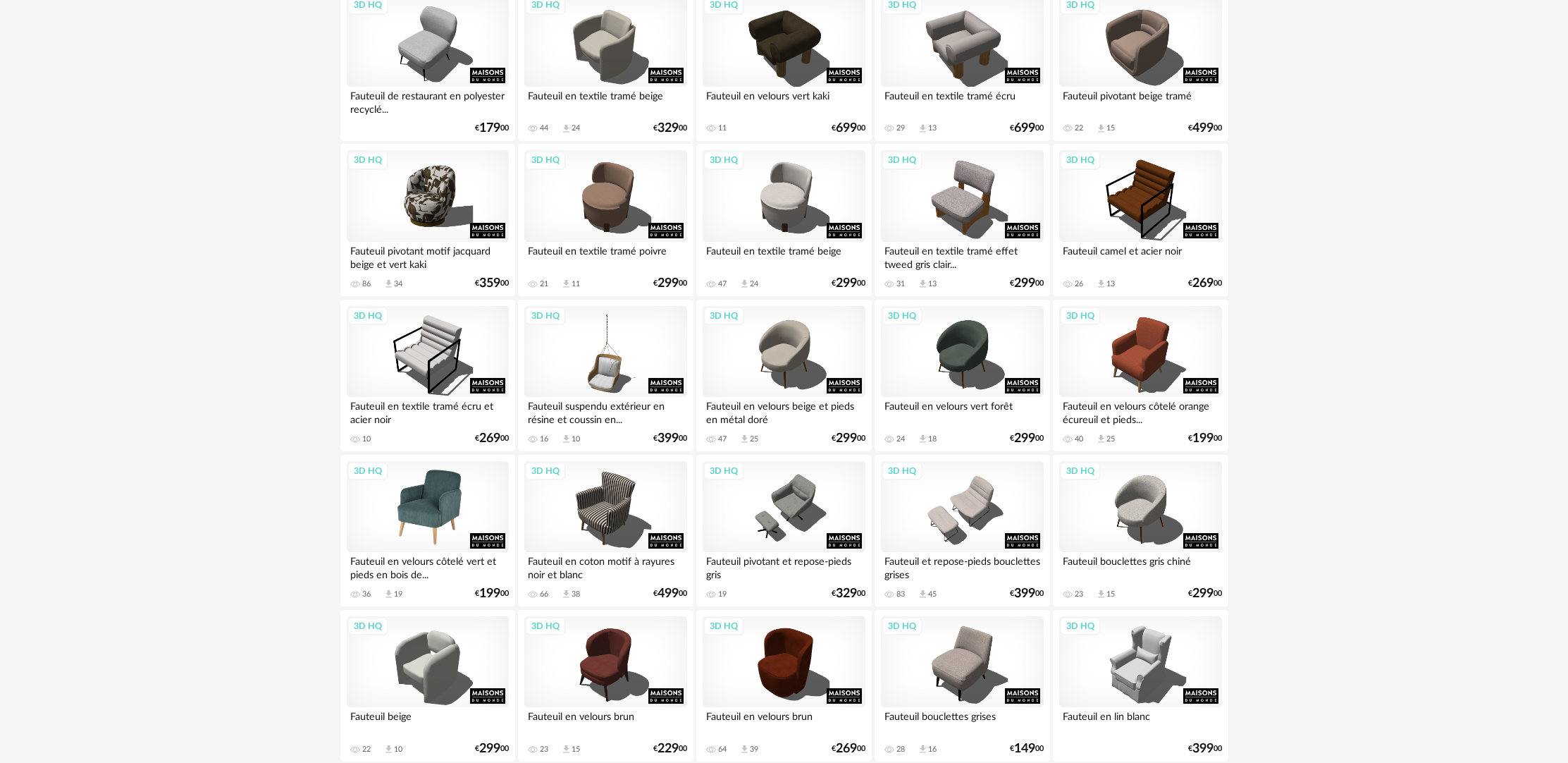
click at [465, 528] on div "3D HQ" at bounding box center [428, 507] width 162 height 92
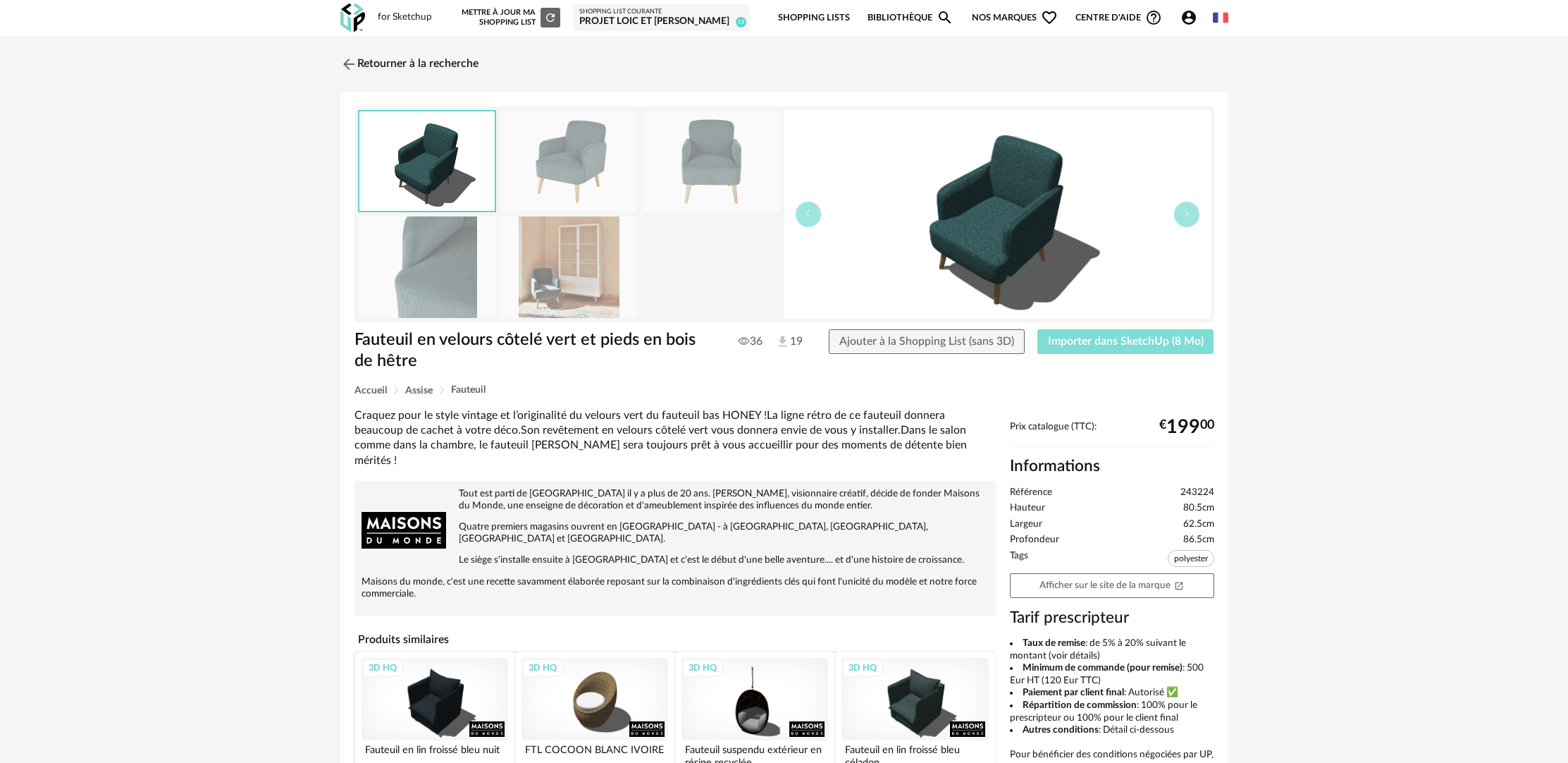
click at [1115, 347] on span "Importer dans SketchUp (8 Mo)" at bounding box center [1126, 341] width 156 height 11
